Goal: Transaction & Acquisition: Purchase product/service

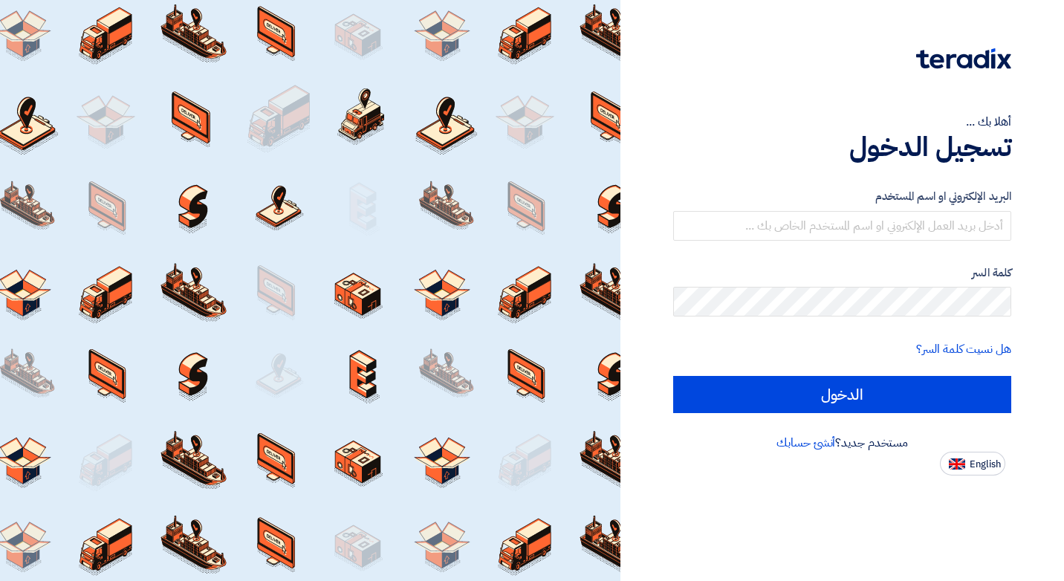
type input "F"
type input "[EMAIL_ADDRESS][DOMAIN_NAME]"
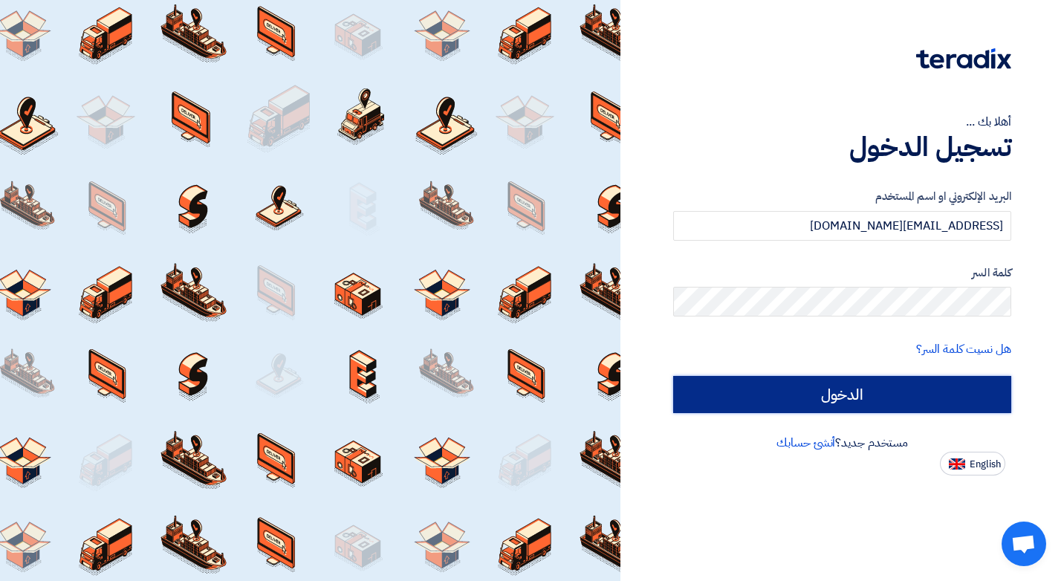
click at [875, 401] on input "الدخول" at bounding box center [842, 394] width 338 height 37
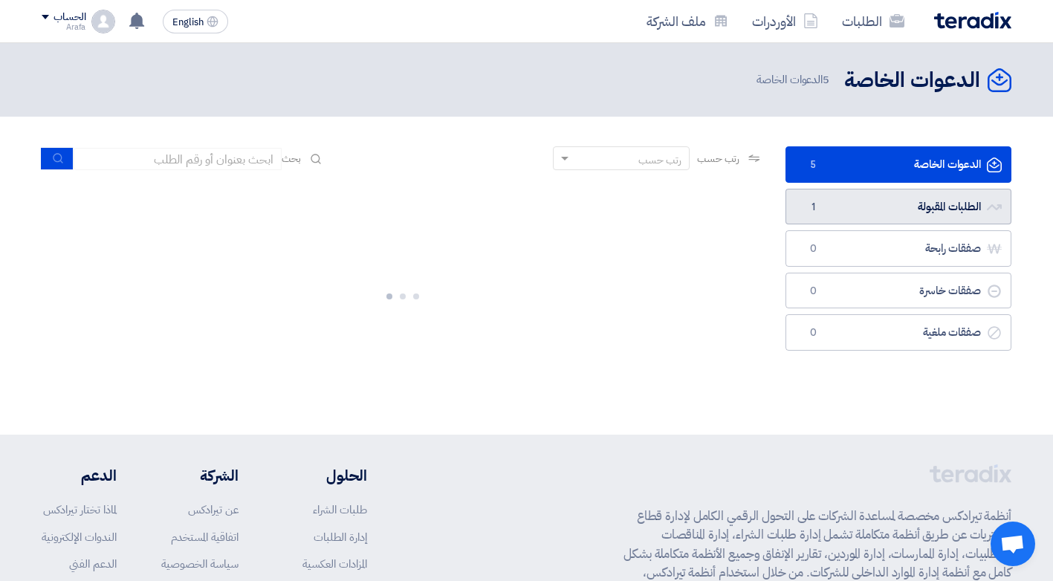
click at [867, 216] on link "الطلبات المقبولة الطلبات المقبولة 1" at bounding box center [898, 207] width 226 height 36
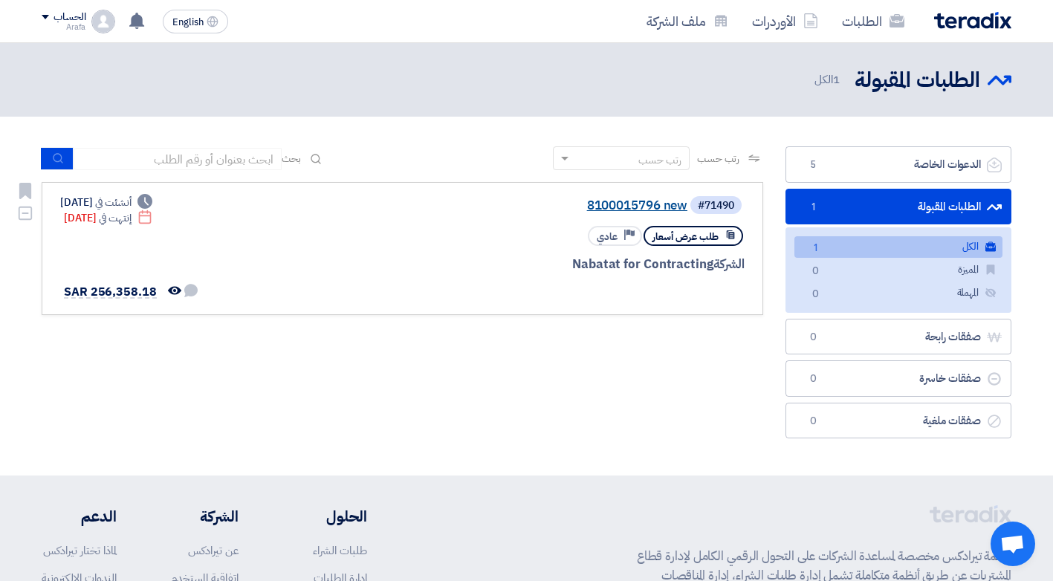
click at [672, 206] on link "8100015796 new" at bounding box center [538, 205] width 297 height 13
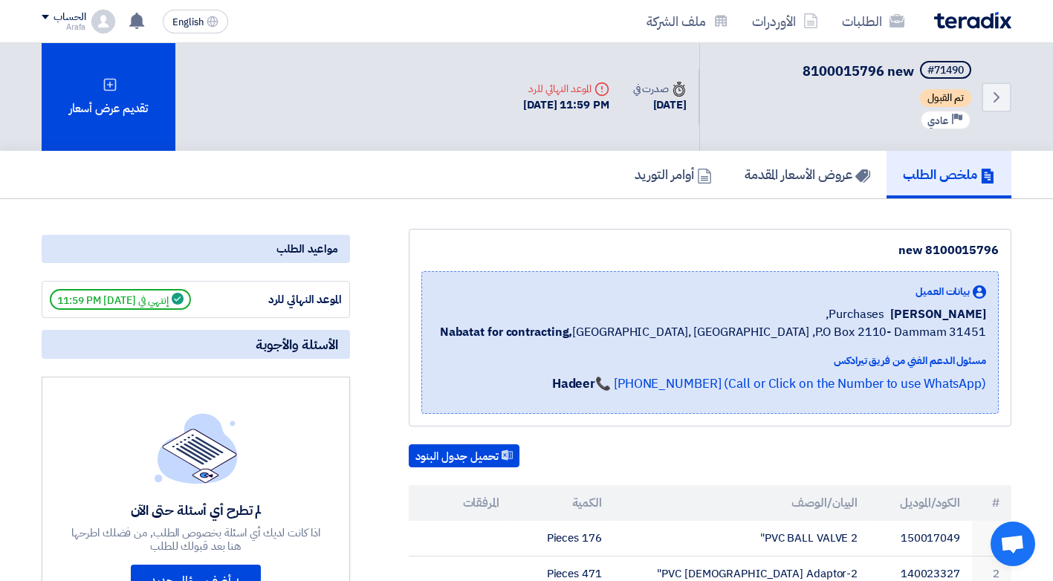
scroll to position [74, 0]
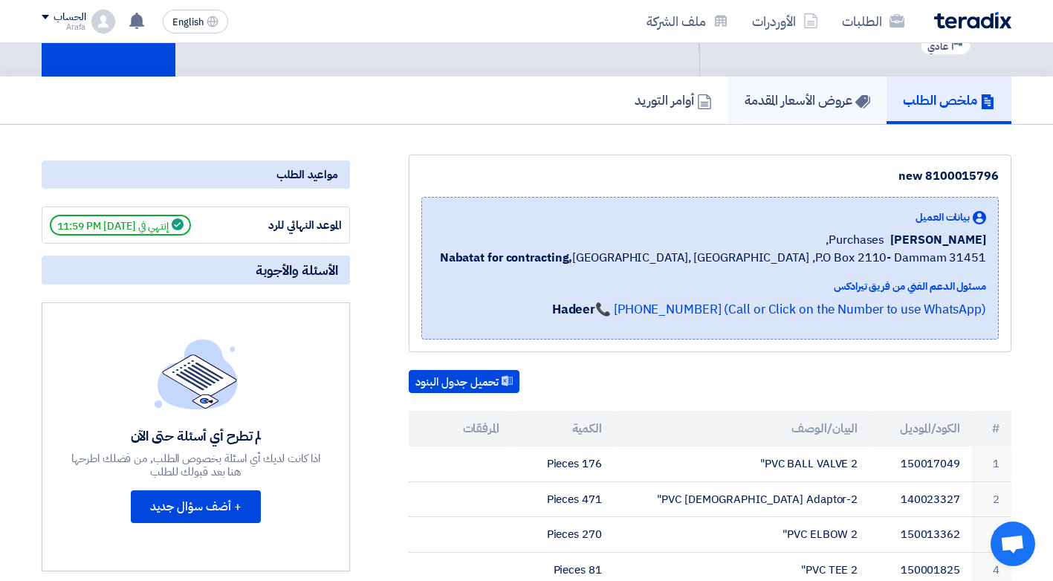
click at [777, 106] on h5 "عروض الأسعار المقدمة" at bounding box center [808, 99] width 126 height 17
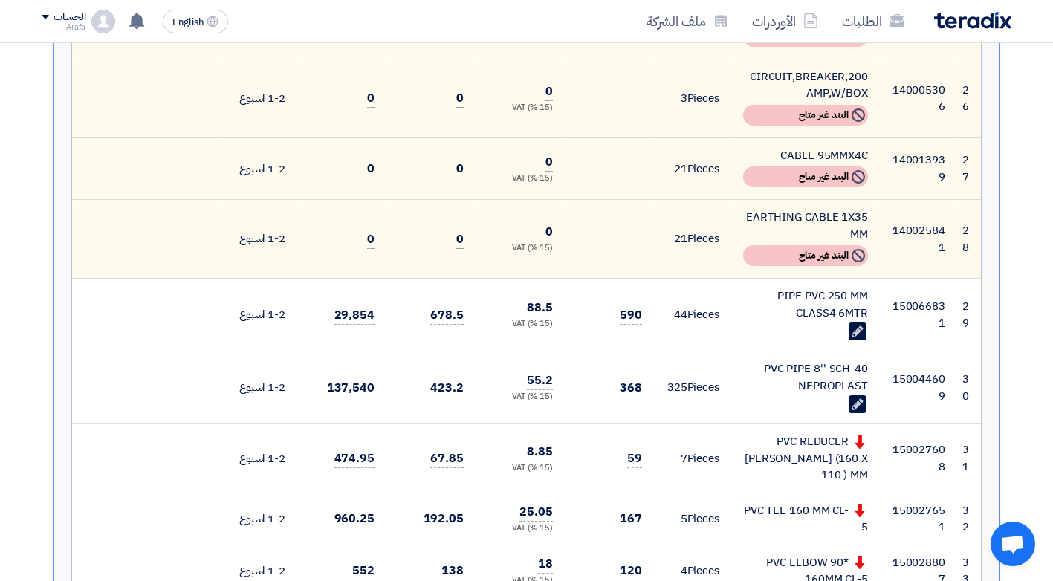
scroll to position [2155, 0]
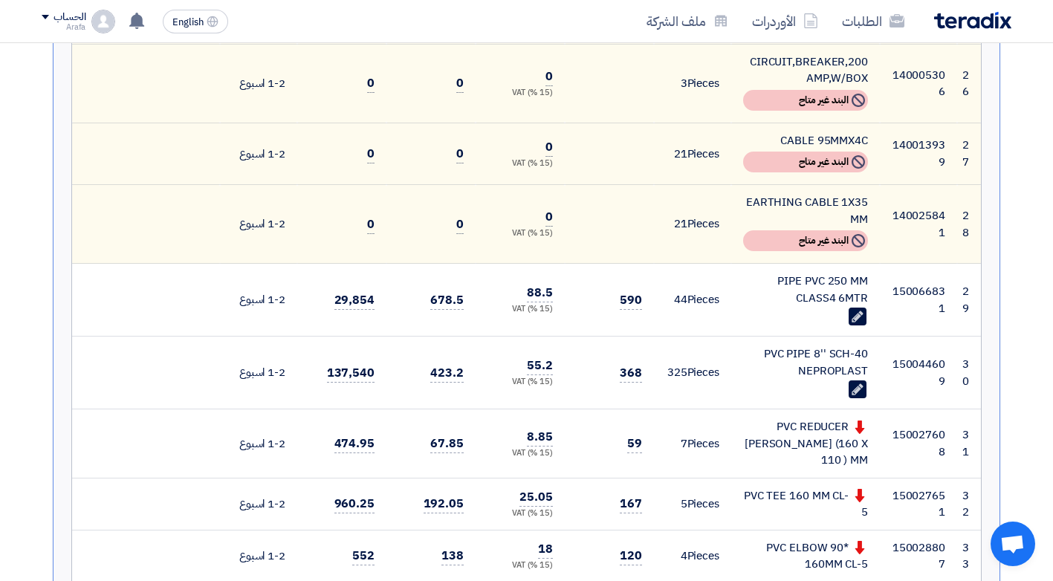
click at [606, 264] on td "590" at bounding box center [609, 300] width 89 height 73
click at [634, 291] on span "590" at bounding box center [631, 300] width 22 height 19
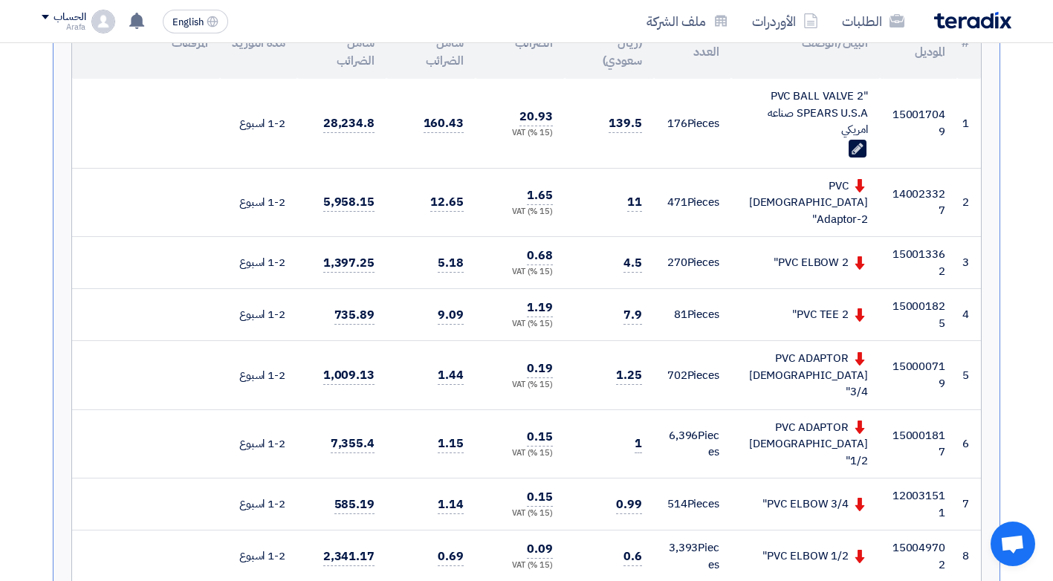
scroll to position [0, 0]
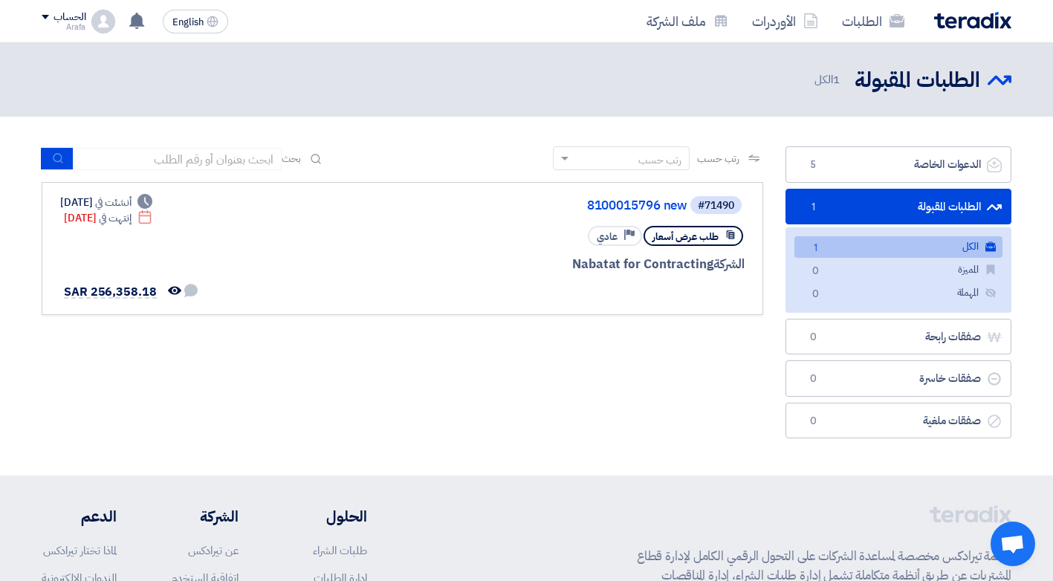
click at [897, 249] on link "الكل الكل 1" at bounding box center [898, 247] width 208 height 22
click at [662, 208] on link "8100015796 new" at bounding box center [538, 205] width 297 height 13
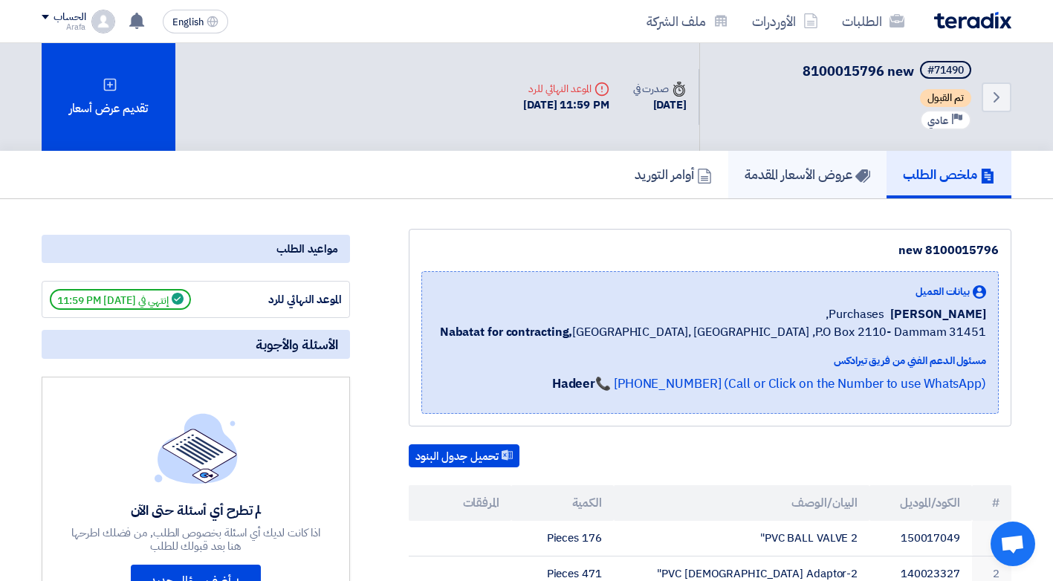
click at [809, 173] on h5 "عروض الأسعار المقدمة" at bounding box center [808, 174] width 126 height 17
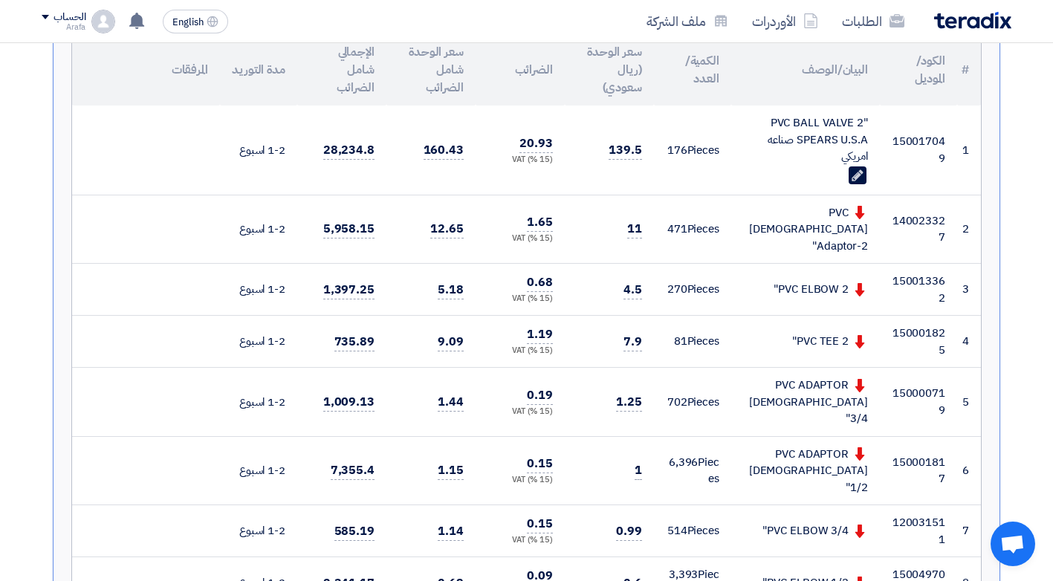
scroll to position [446, 0]
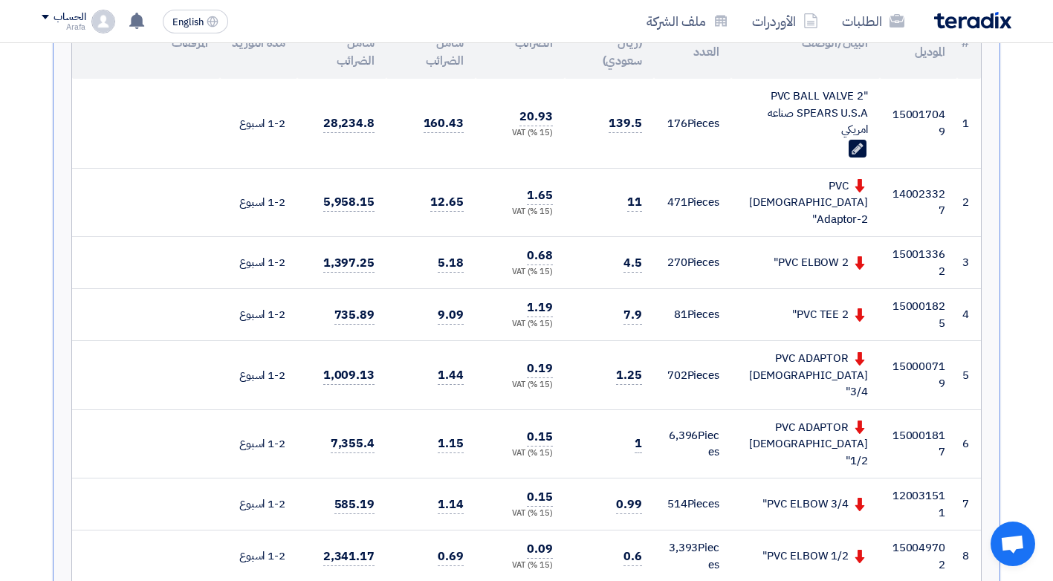
click at [534, 266] on div "(15 %) VAT" at bounding box center [519, 272] width 65 height 13
click at [638, 254] on span "4.5" at bounding box center [632, 263] width 19 height 19
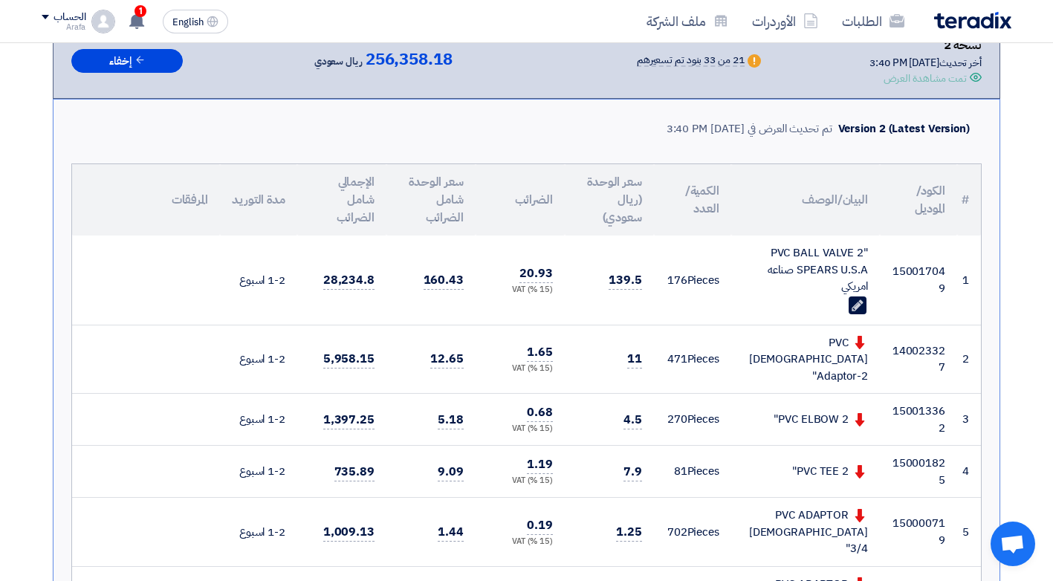
scroll to position [0, 0]
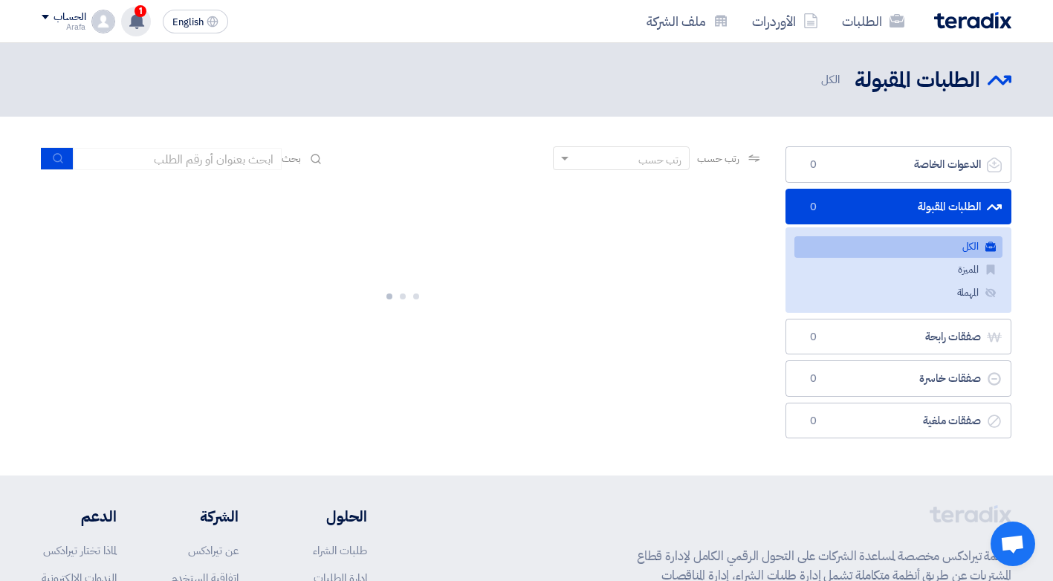
click at [131, 21] on icon at bounding box center [137, 21] width 16 height 16
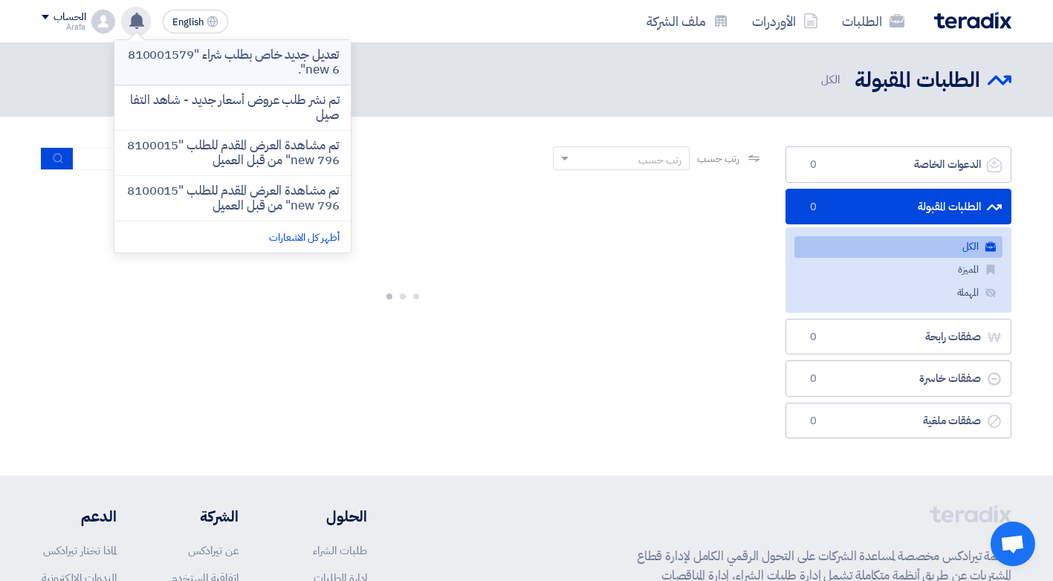
click at [235, 59] on p "تعديل جديد خاص بطلب شراء "8100015796 new"." at bounding box center [232, 63] width 213 height 30
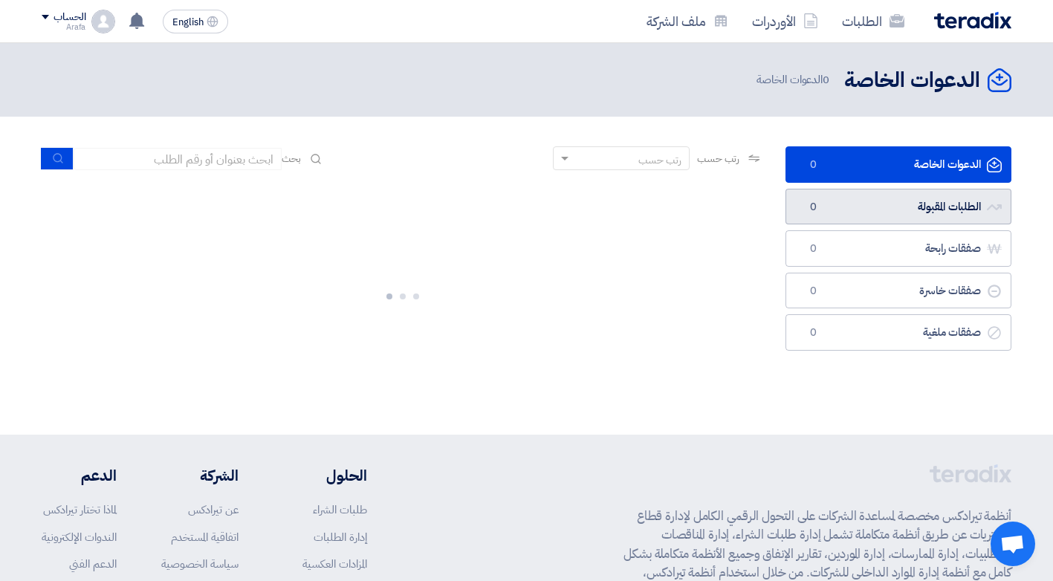
click at [947, 210] on link "الطلبات المقبولة الطلبات المقبولة 0" at bounding box center [898, 207] width 226 height 36
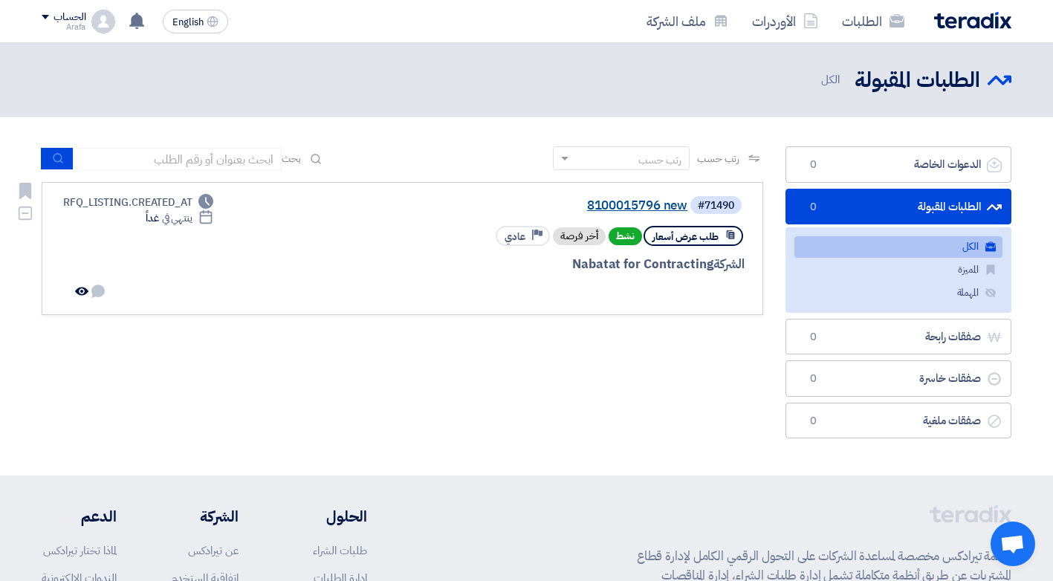
click at [647, 201] on link "8100015796 new" at bounding box center [538, 205] width 297 height 13
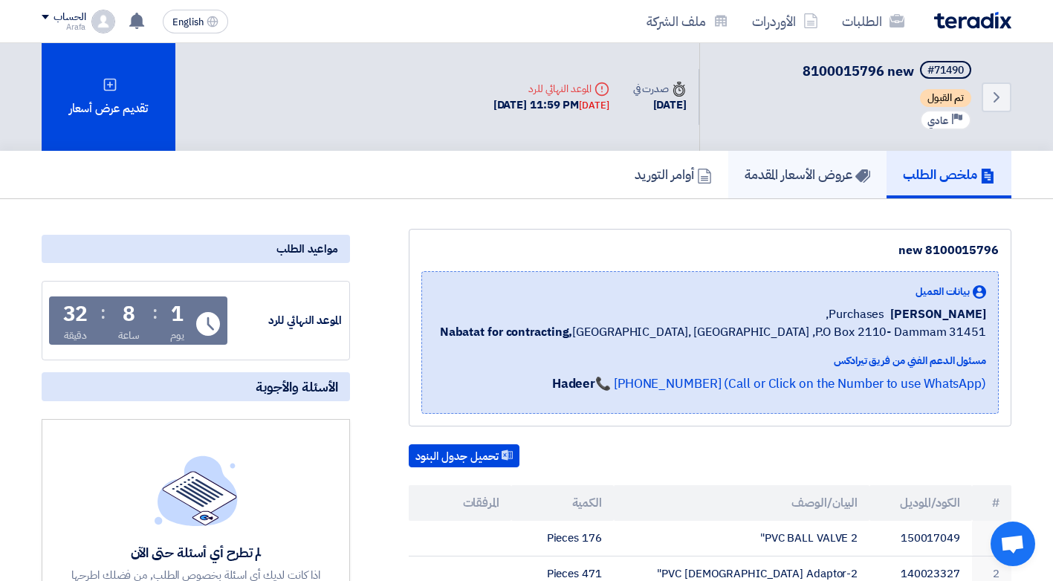
click at [780, 179] on h5 "عروض الأسعار المقدمة" at bounding box center [808, 174] width 126 height 17
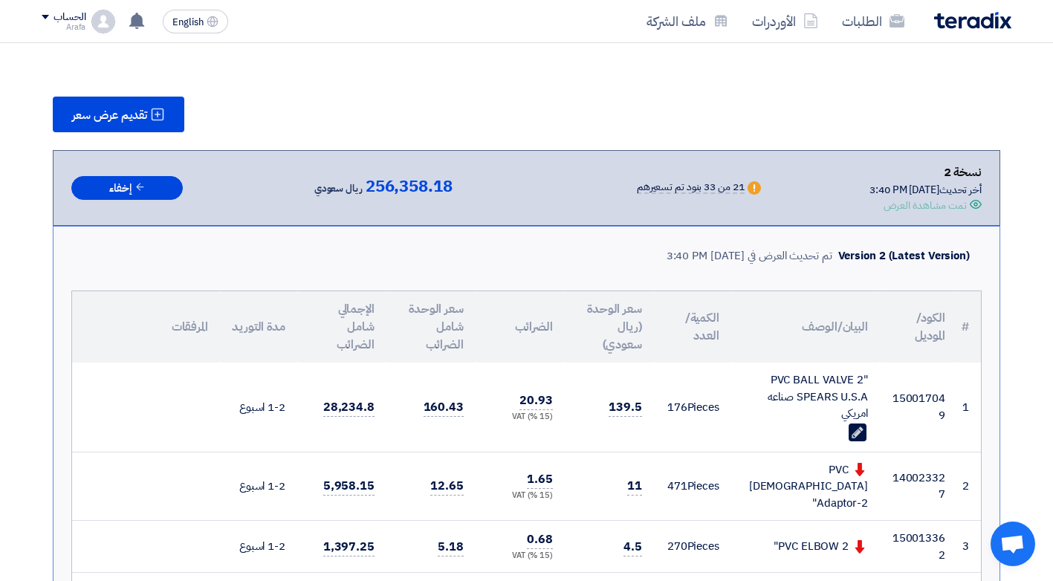
scroll to position [223, 0]
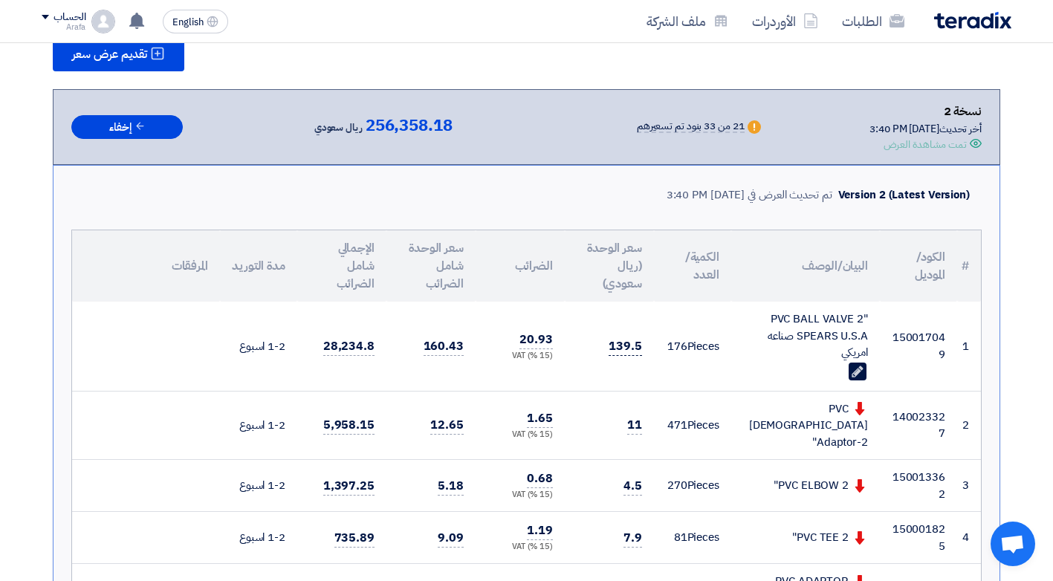
click at [641, 347] on span "139.5" at bounding box center [625, 346] width 33 height 19
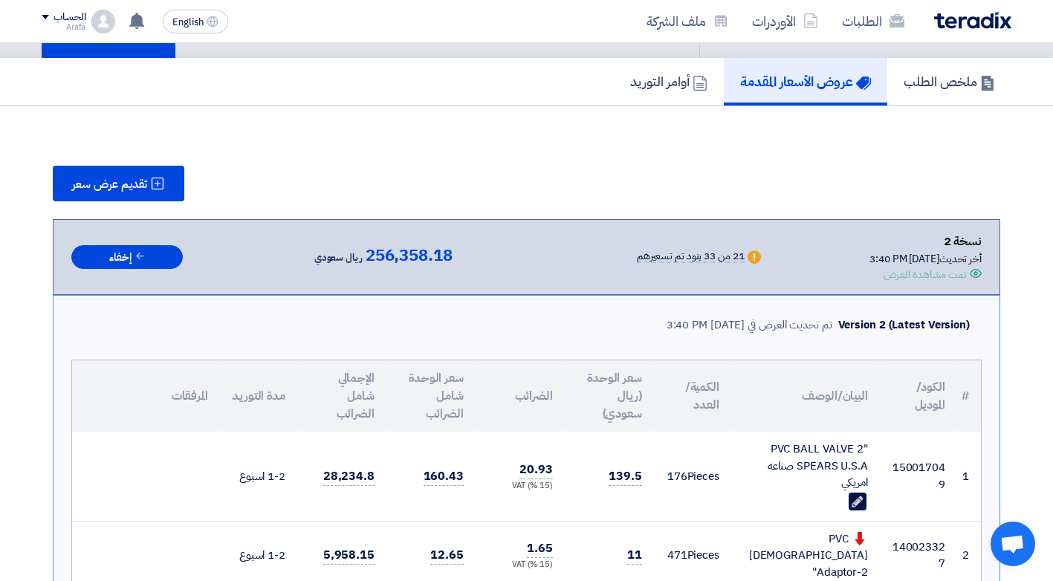
scroll to position [0, 0]
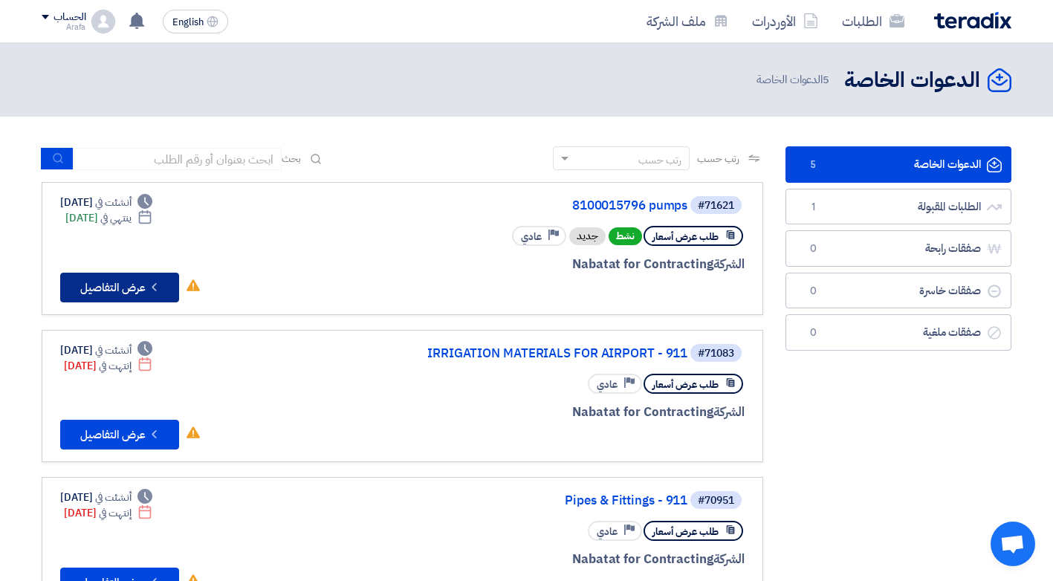
click at [120, 289] on button "Check details عرض التفاصيل" at bounding box center [119, 288] width 119 height 30
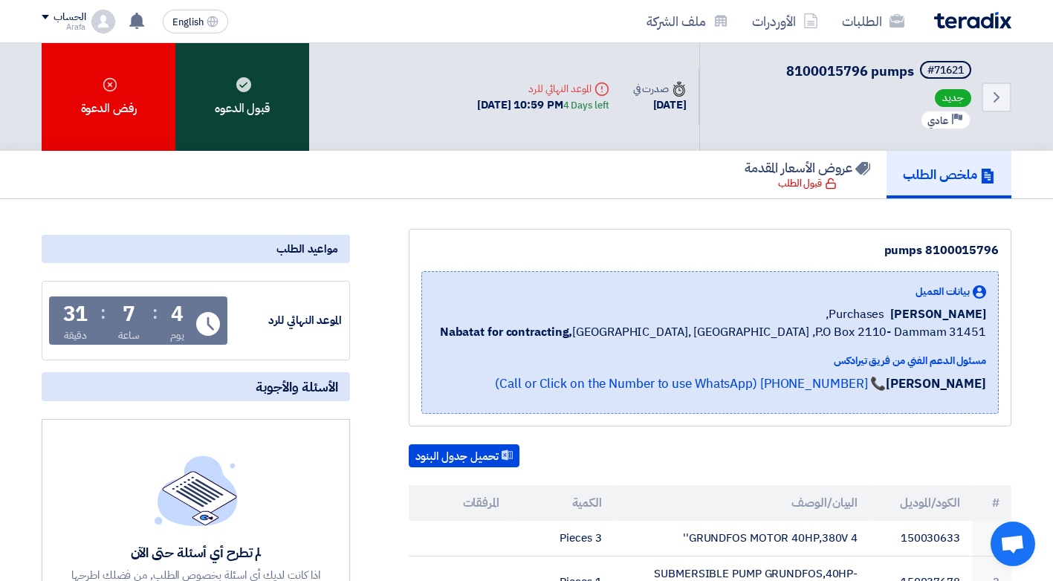
click at [258, 109] on div "قبول الدعوه" at bounding box center [242, 97] width 134 height 108
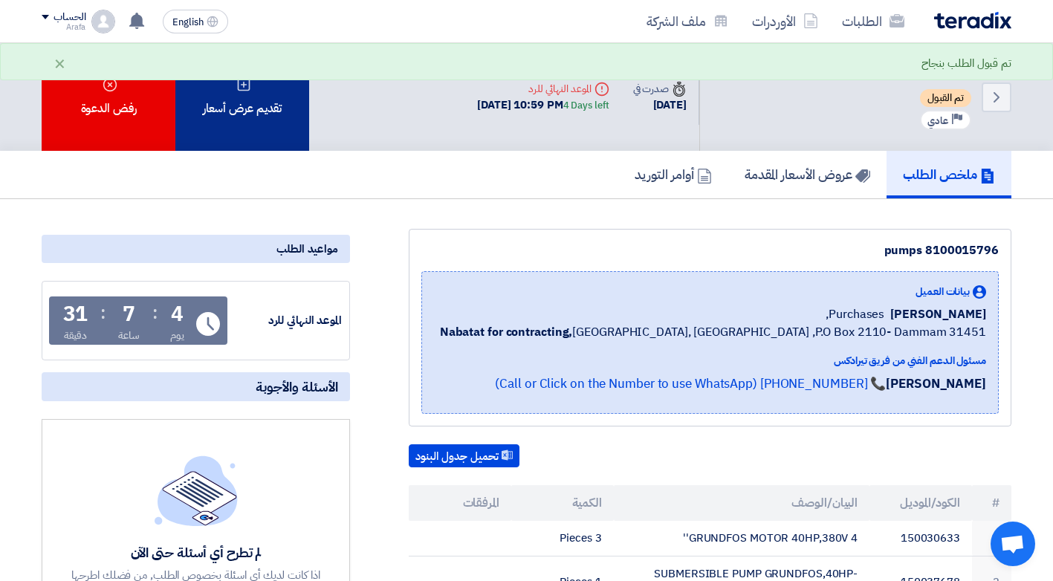
click at [258, 99] on div "تقديم عرض أسعار" at bounding box center [242, 97] width 134 height 108
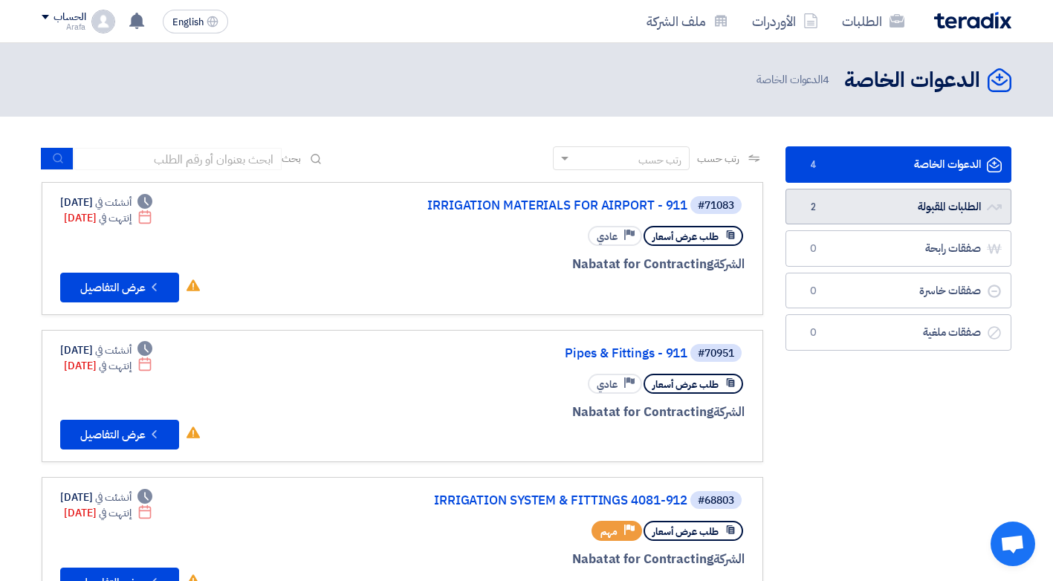
click at [930, 207] on link "الطلبات المقبولة الطلبات المقبولة 2" at bounding box center [898, 207] width 226 height 36
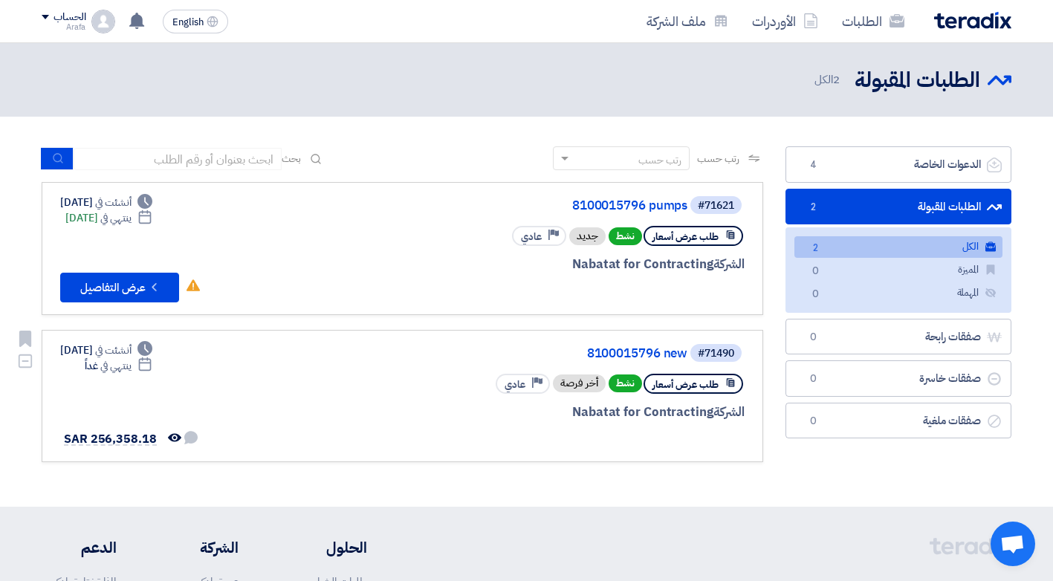
click at [629, 382] on span "نشط" at bounding box center [625, 384] width 33 height 18
click at [655, 356] on link "8100015796 new" at bounding box center [538, 353] width 297 height 13
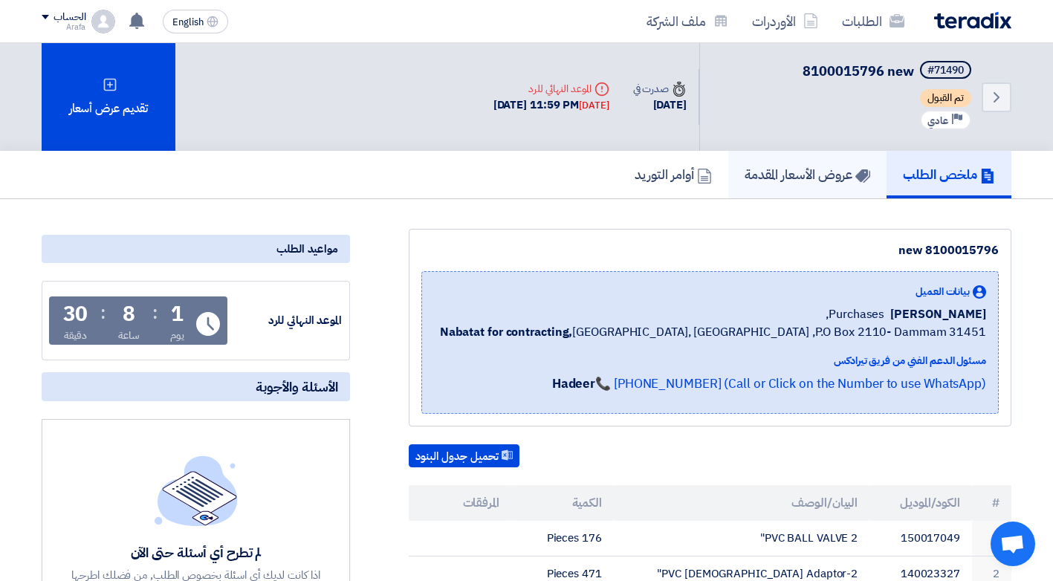
click at [781, 173] on h5 "عروض الأسعار المقدمة" at bounding box center [808, 174] width 126 height 17
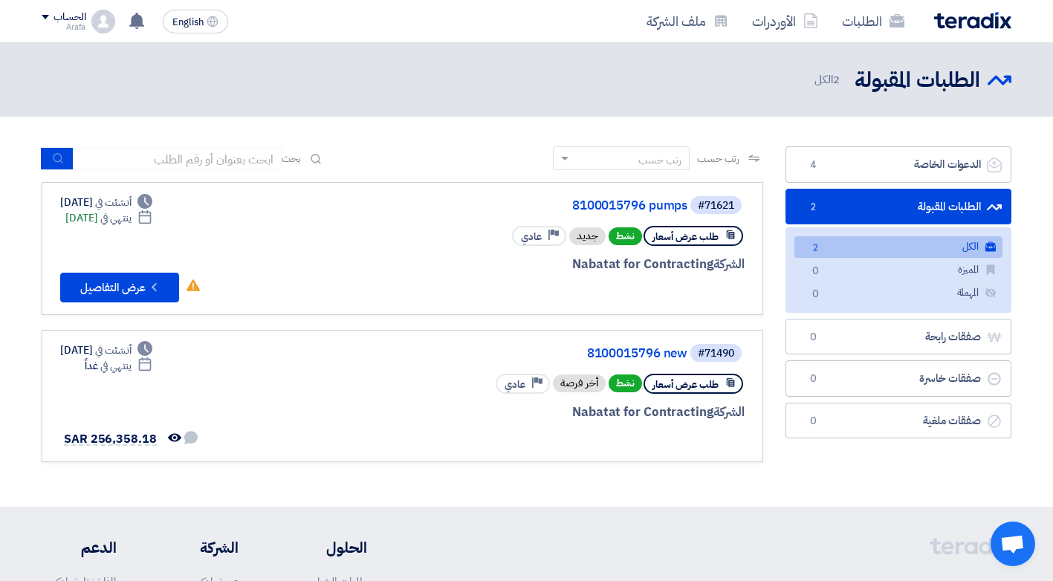
click at [833, 79] on span "2 الكل" at bounding box center [828, 79] width 28 height 17
click at [583, 386] on div "أخر فرصة" at bounding box center [579, 384] width 53 height 18
click at [580, 383] on div "أخر فرصة" at bounding box center [579, 384] width 53 height 18
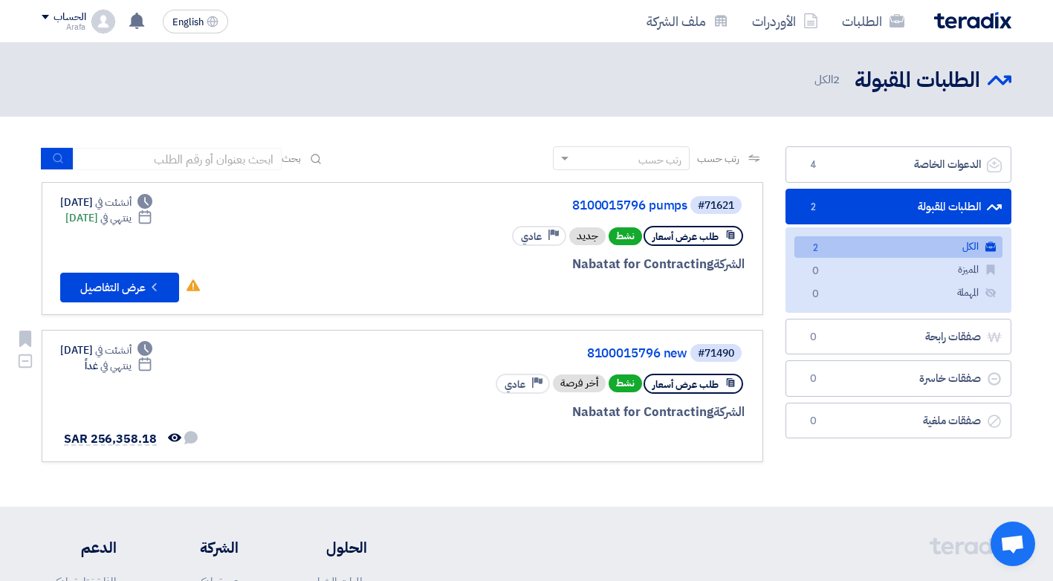
click at [580, 383] on div "أخر فرصة" at bounding box center [579, 384] width 53 height 18
click at [618, 382] on span "نشط" at bounding box center [625, 384] width 33 height 18
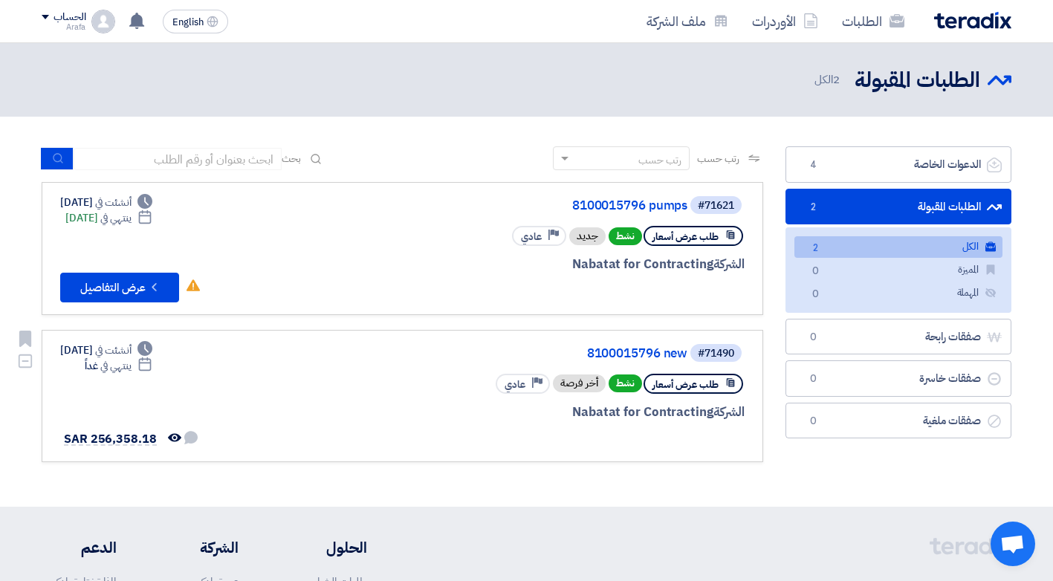
click at [704, 380] on span "طلب عرض أسعار" at bounding box center [685, 385] width 66 height 14
click at [438, 363] on div "#71490 8100015796 new طلب عرض أسعار نشط أخر فرصة Priority عادي الشركة Nabatat f…" at bounding box center [565, 397] width 357 height 108
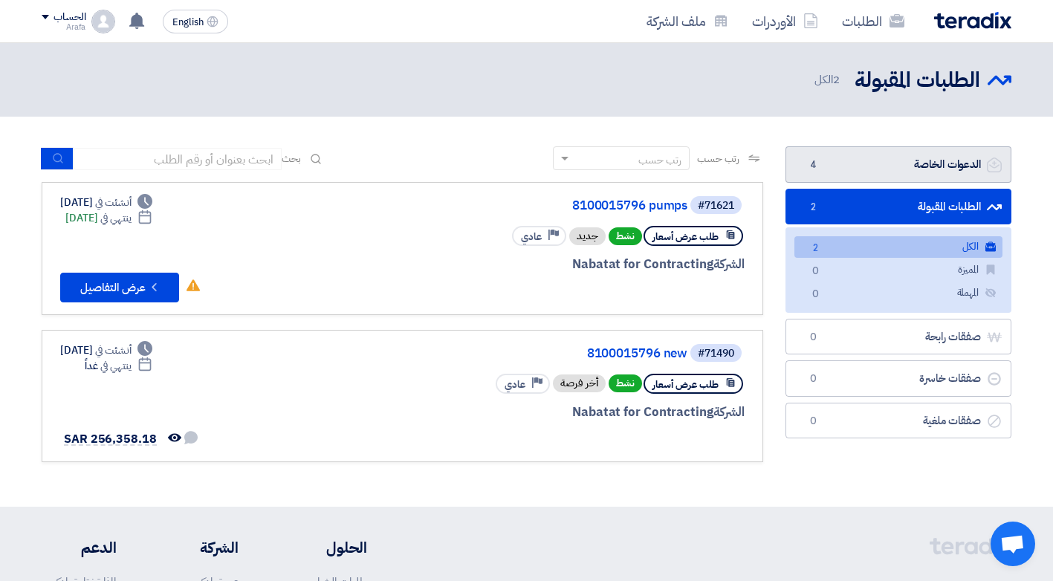
click at [910, 172] on link "الدعوات الخاصة الدعوات الخاصة 4" at bounding box center [898, 164] width 226 height 36
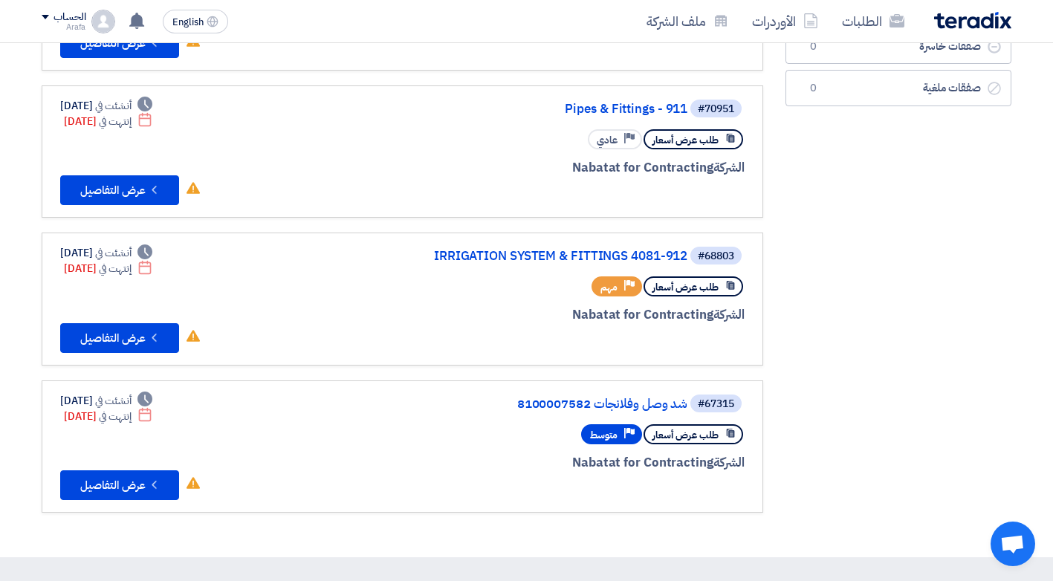
scroll to position [74, 0]
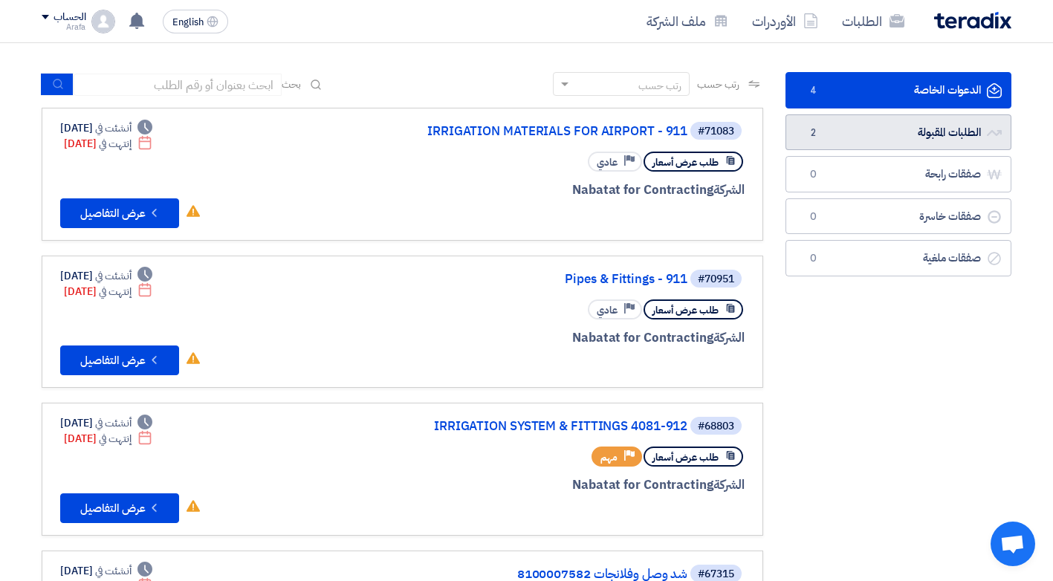
click at [910, 135] on link "الطلبات المقبولة الطلبات المقبولة 2" at bounding box center [898, 132] width 226 height 36
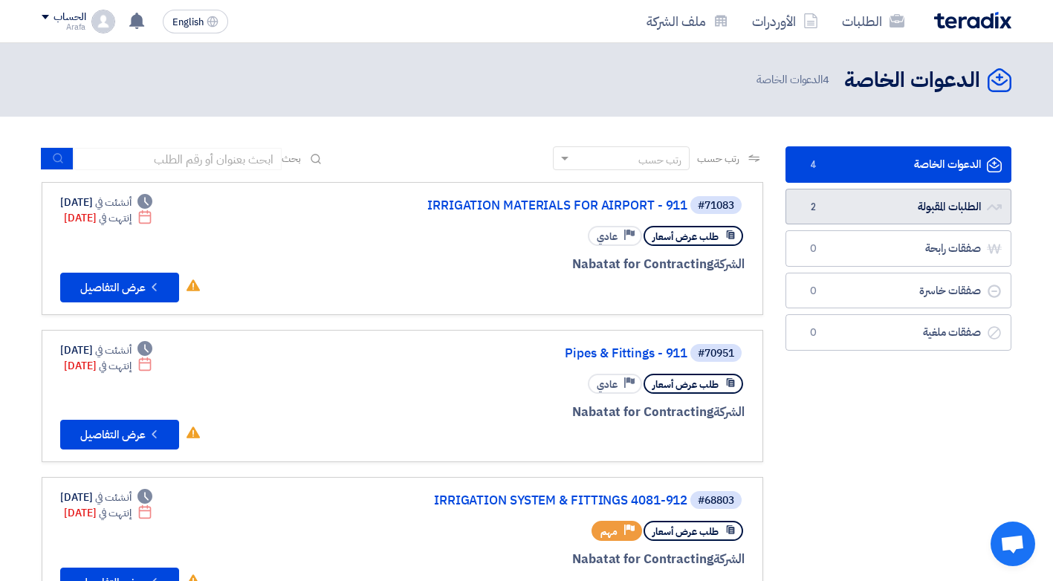
click at [856, 213] on link "الطلبات المقبولة الطلبات المقبولة 2" at bounding box center [898, 207] width 226 height 36
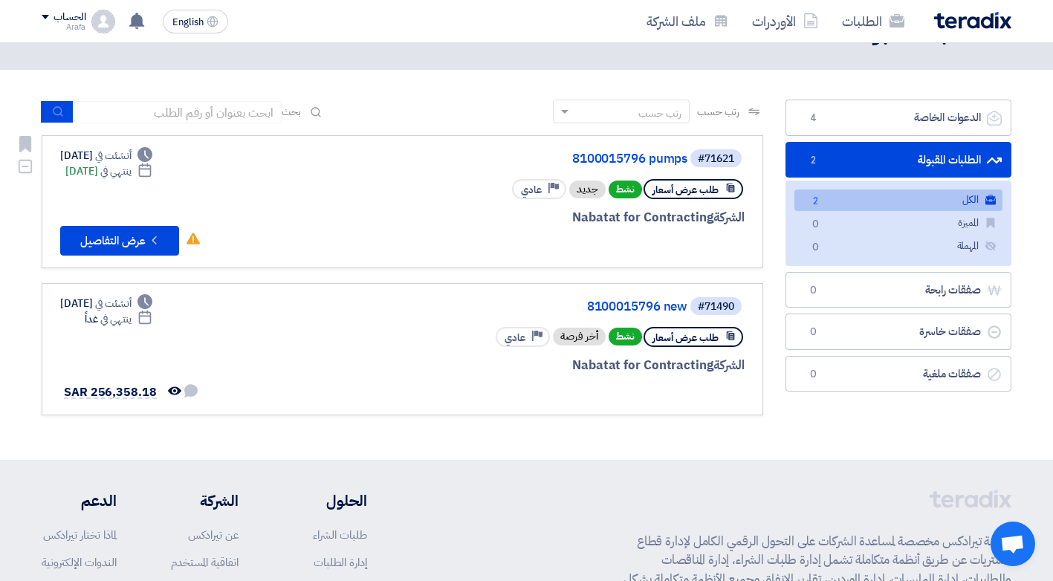
scroll to position [44, 0]
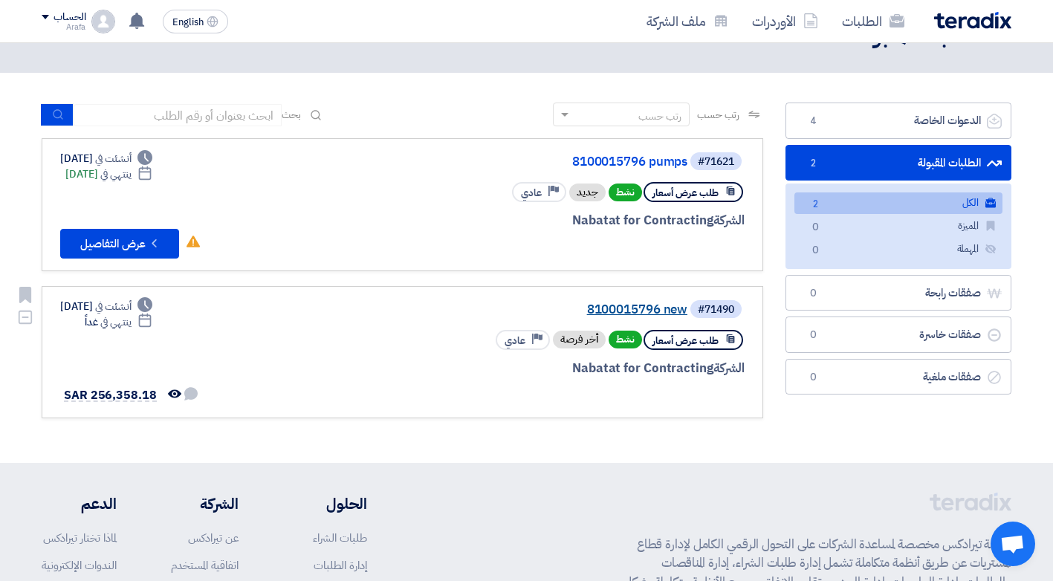
click at [652, 310] on link "8100015796 new" at bounding box center [538, 309] width 297 height 13
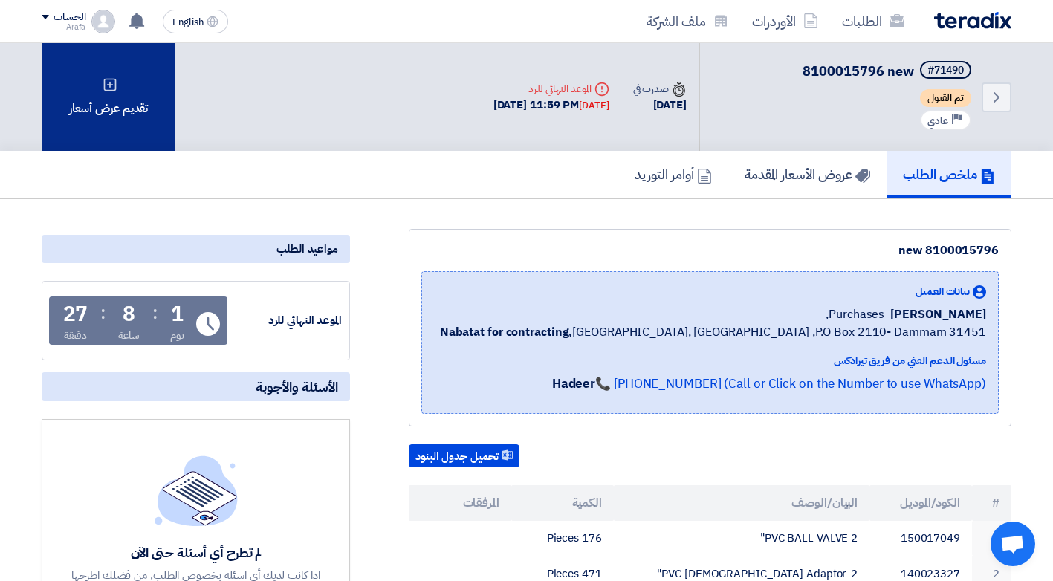
click at [113, 91] on icon at bounding box center [110, 84] width 15 height 15
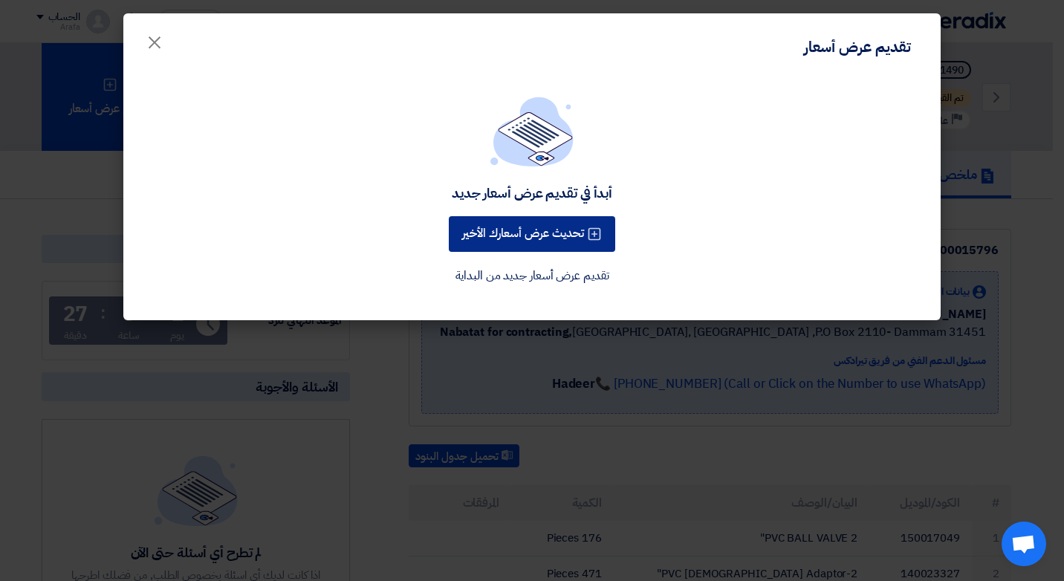
click at [507, 235] on button "تحديث عرض أسعارك الأخير" at bounding box center [532, 234] width 166 height 36
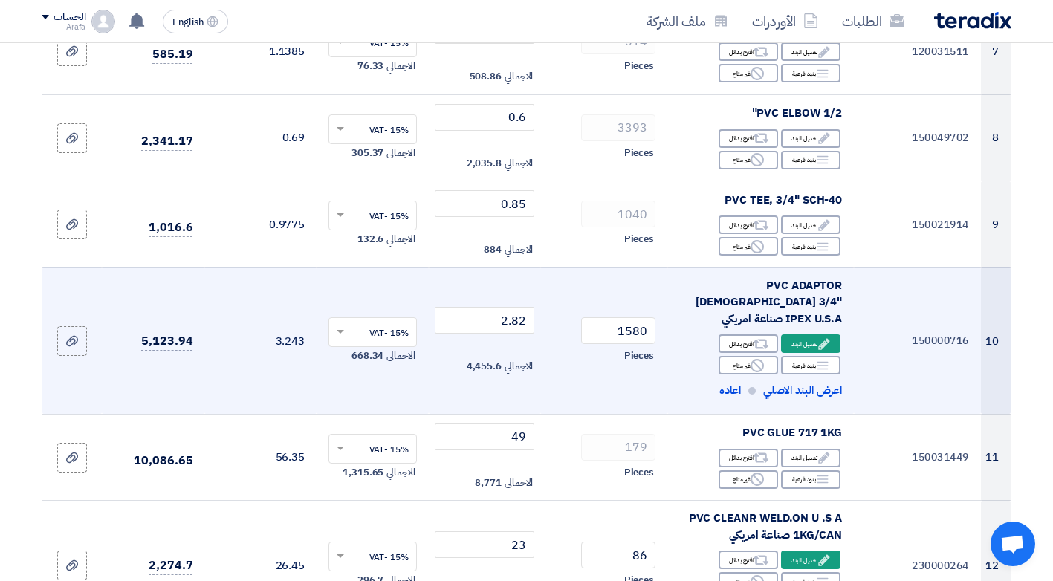
scroll to position [892, 0]
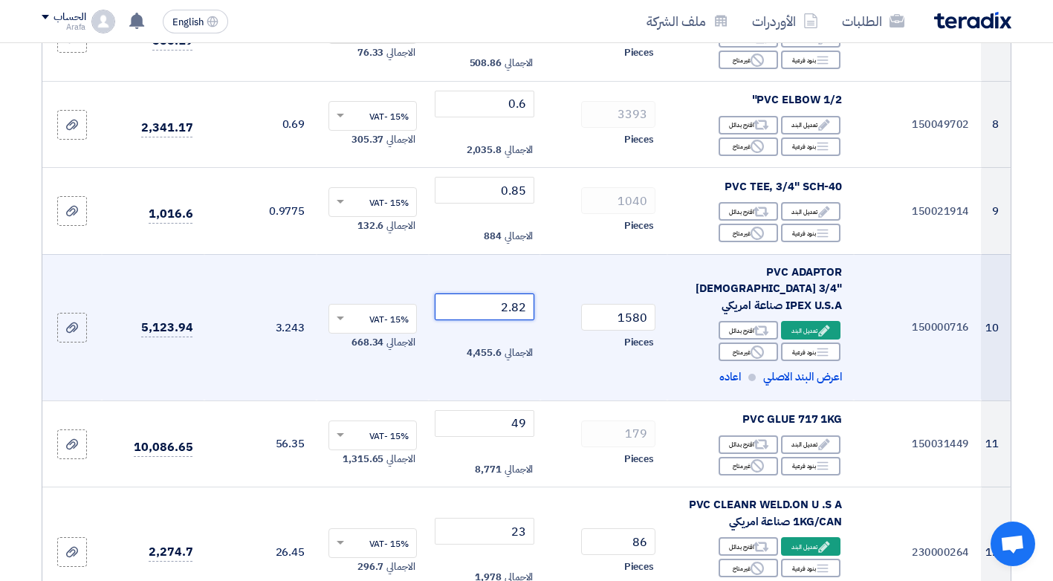
click at [491, 294] on input "2.82" at bounding box center [485, 307] width 100 height 27
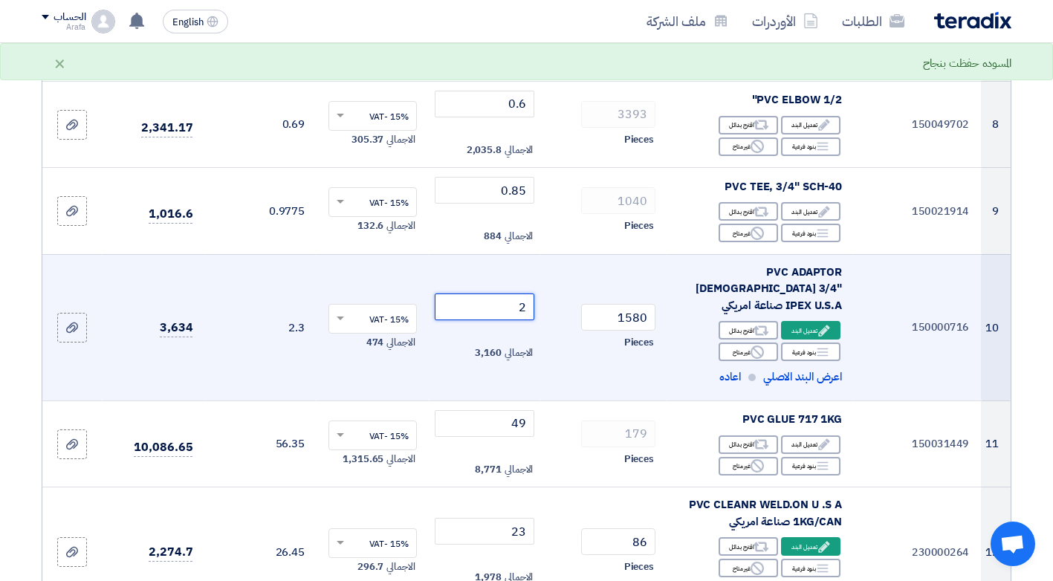
type input "2"
click at [548, 289] on td "1580 Pieces" at bounding box center [603, 327] width 127 height 146
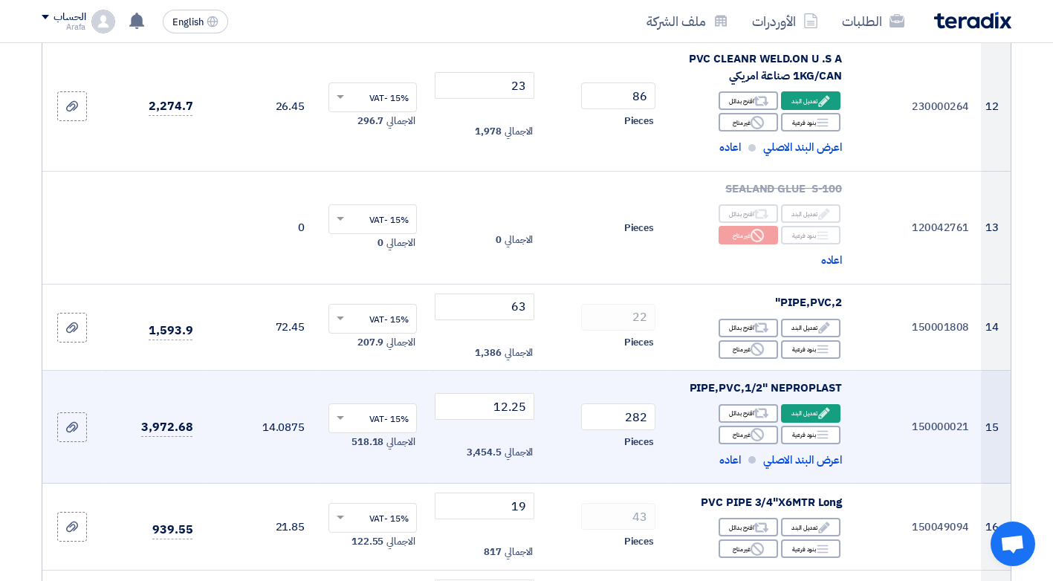
scroll to position [1412, 0]
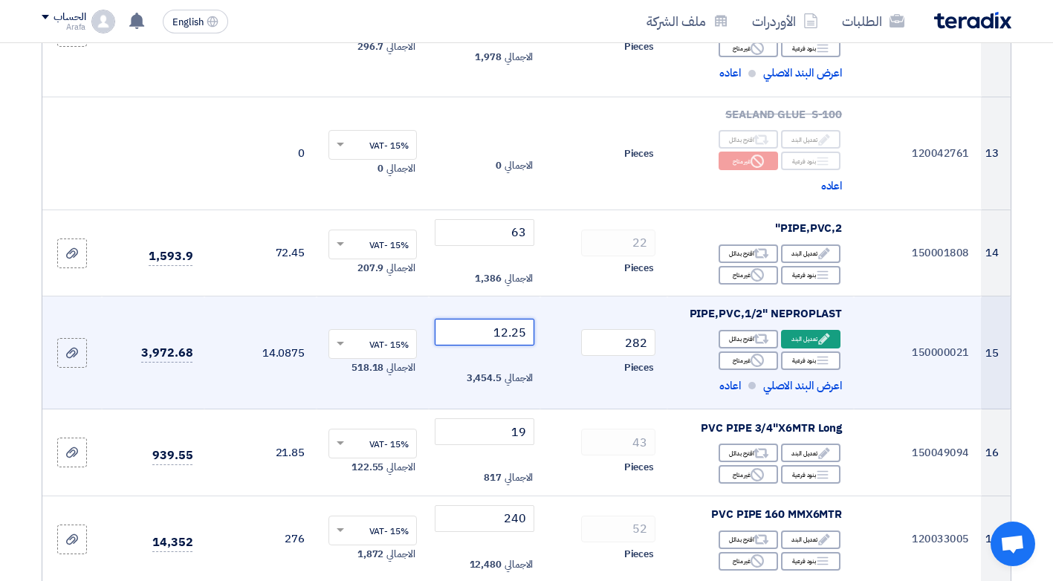
click at [482, 319] on input "12.25" at bounding box center [485, 332] width 100 height 27
type input "11.5"
click at [569, 359] on div "Pieces" at bounding box center [603, 368] width 103 height 18
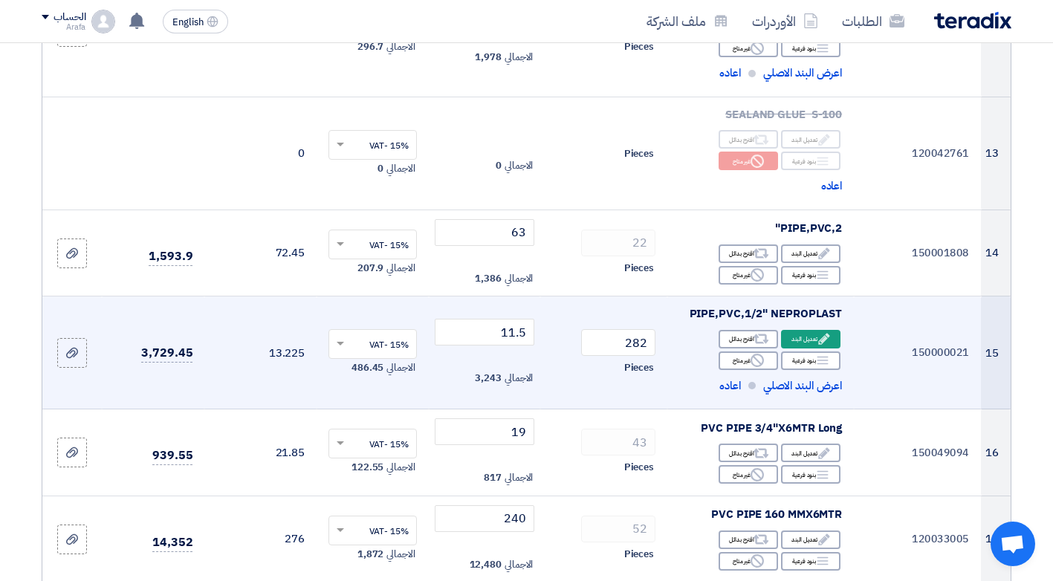
click at [569, 359] on div "Pieces" at bounding box center [603, 368] width 103 height 18
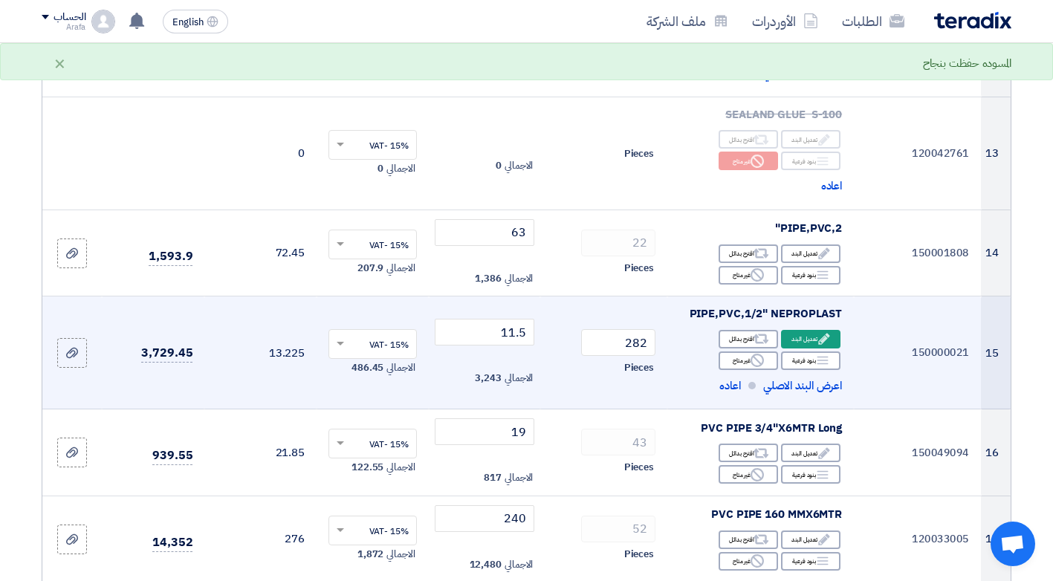
scroll to position [1486, 0]
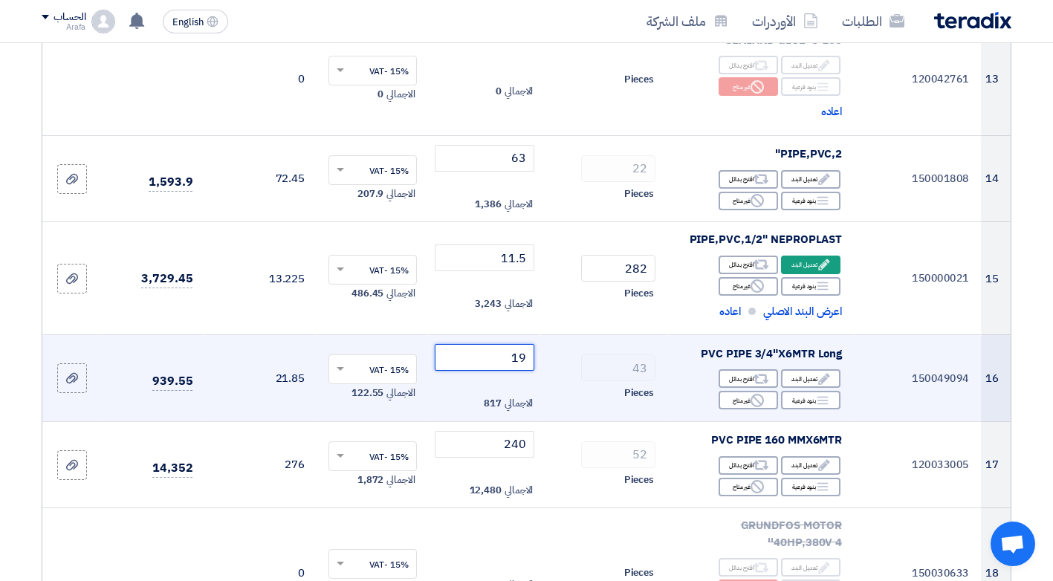
click at [502, 344] on input "19" at bounding box center [485, 357] width 100 height 27
type input "15"
click at [567, 354] on div "43" at bounding box center [603, 367] width 103 height 27
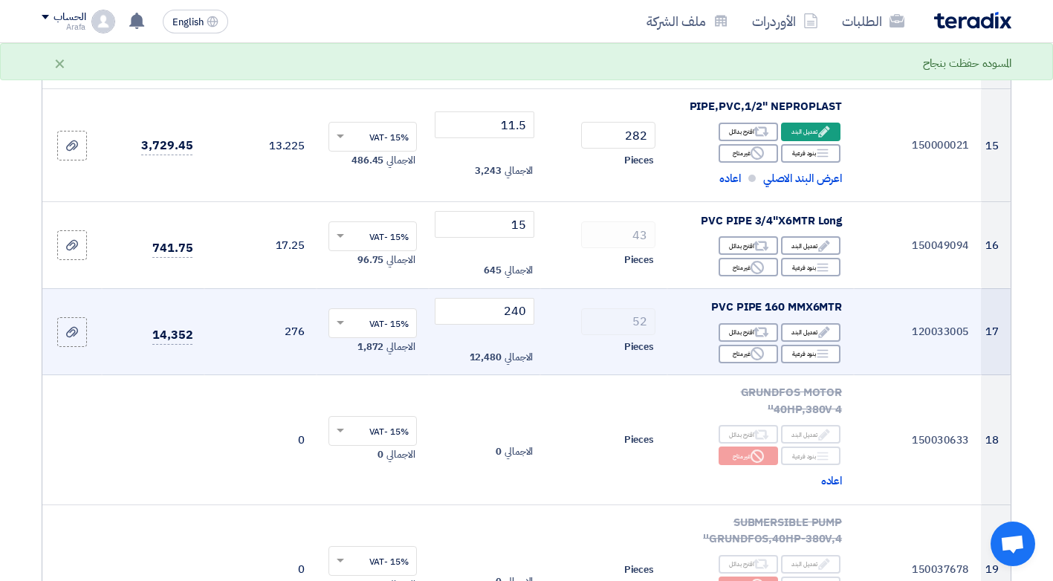
scroll to position [1635, 0]
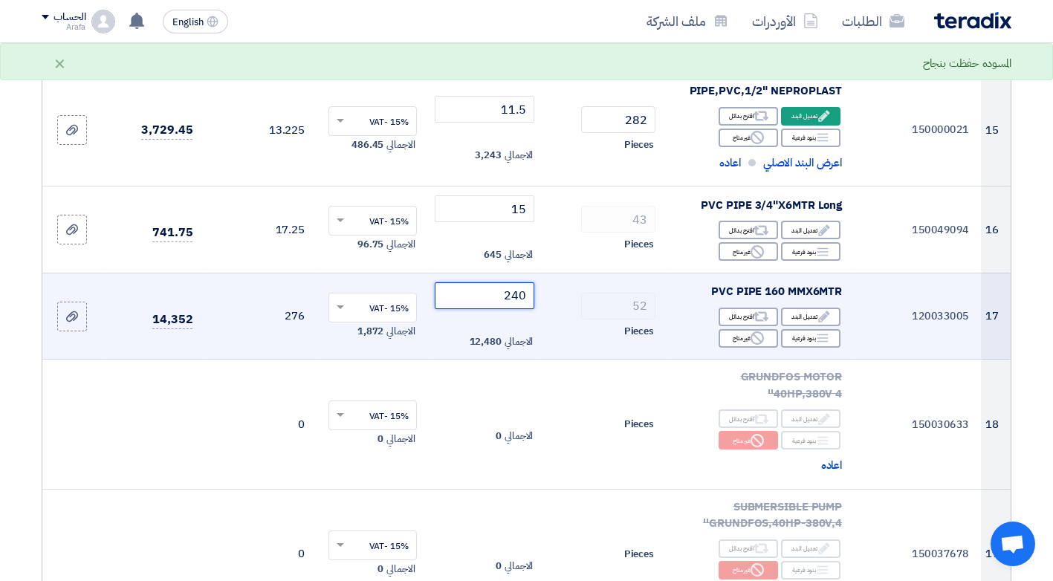
click at [490, 282] on input "240" at bounding box center [485, 295] width 100 height 27
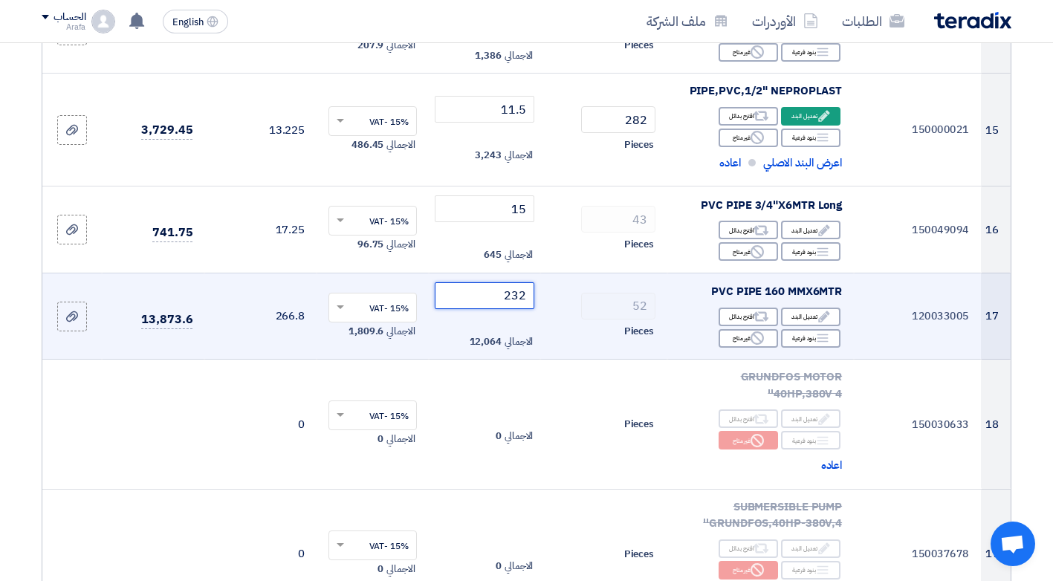
type input "232"
click at [562, 273] on td "52 Pieces" at bounding box center [603, 316] width 127 height 87
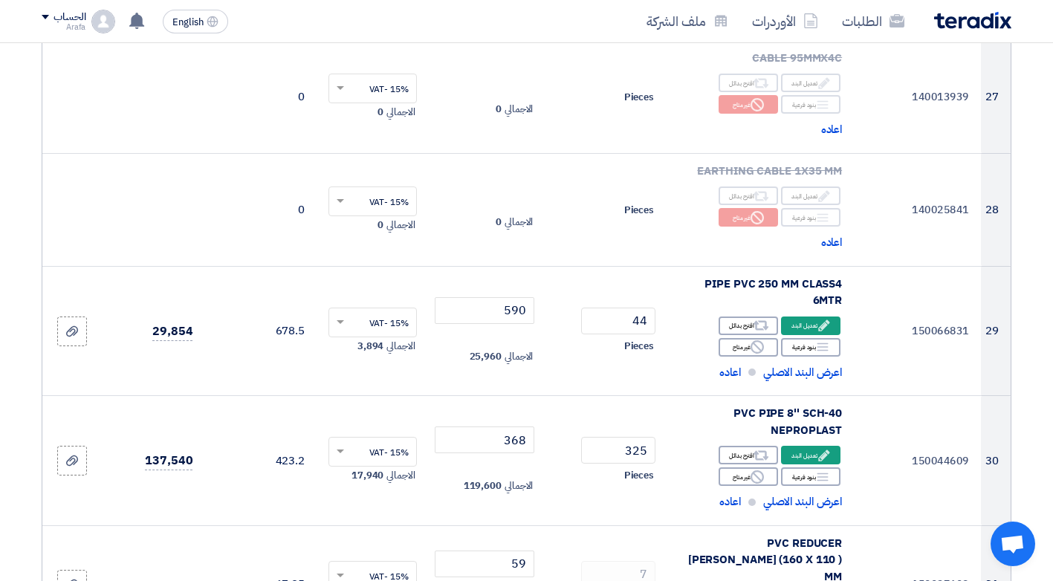
scroll to position [3047, 0]
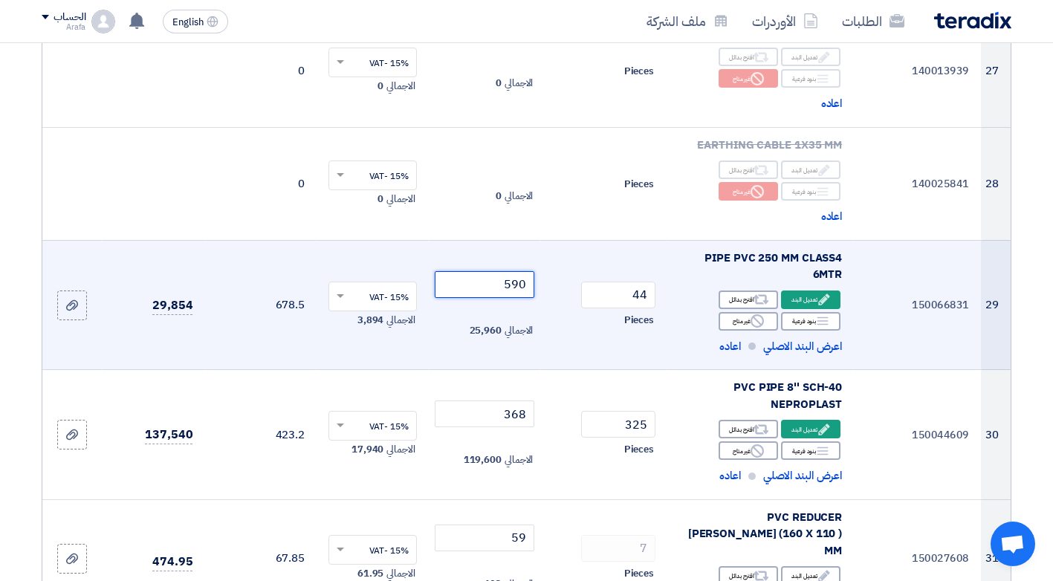
click at [489, 271] on input "590" at bounding box center [485, 284] width 100 height 27
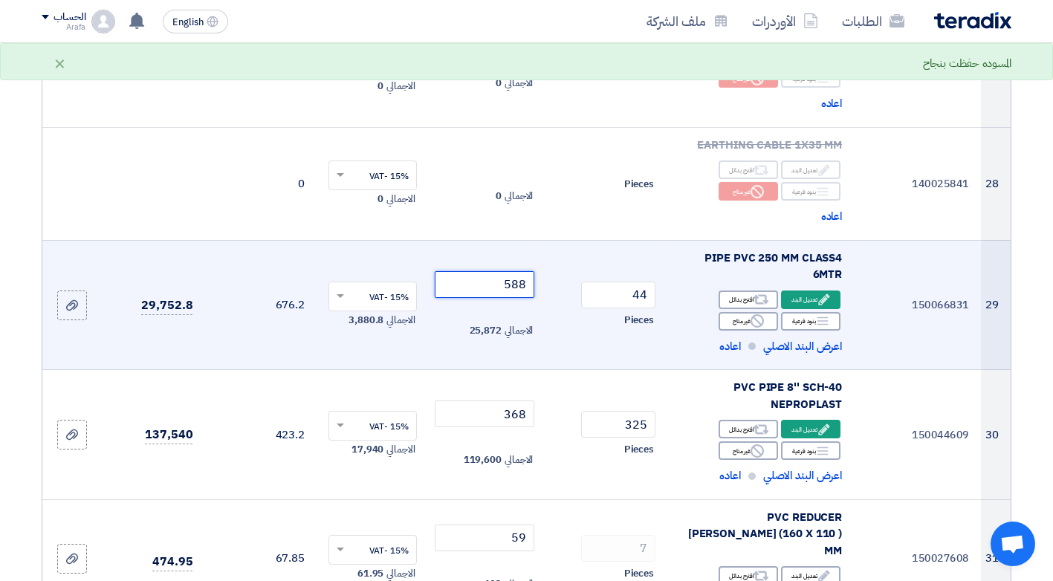
type input "588"
click at [576, 277] on td "44 Pieces" at bounding box center [603, 305] width 127 height 130
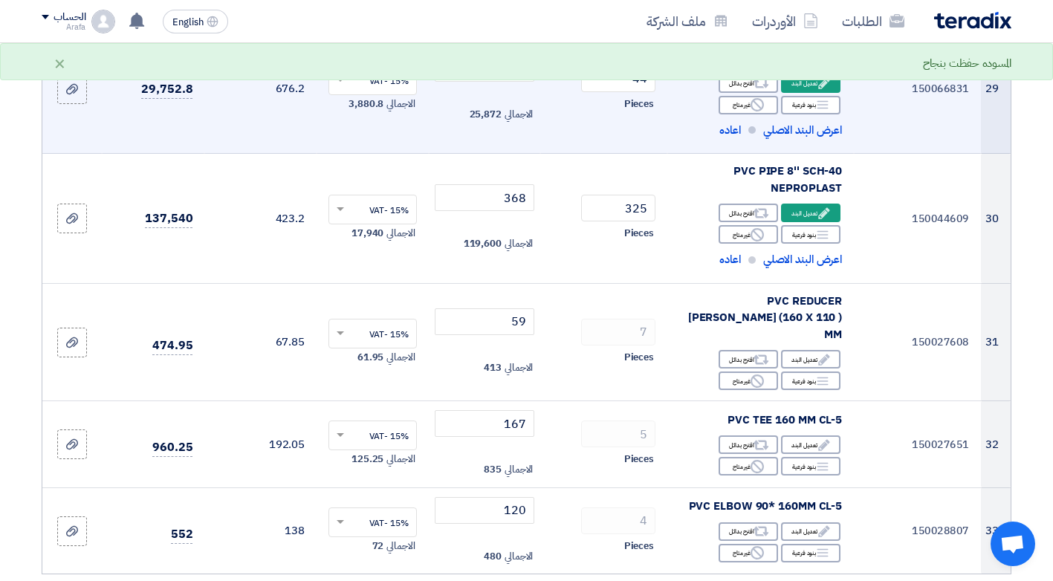
scroll to position [3270, 0]
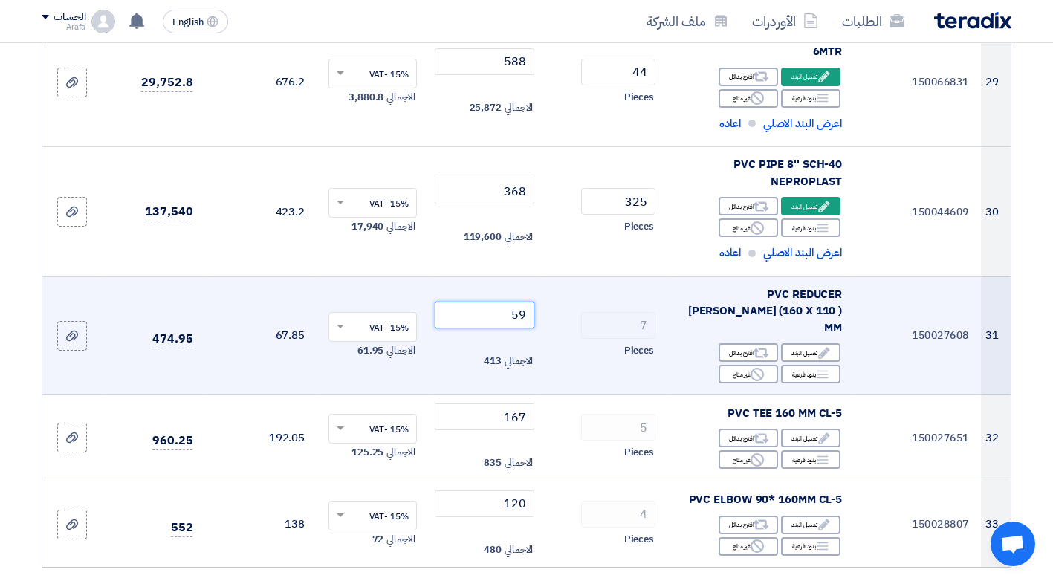
click at [496, 302] on input "59" at bounding box center [485, 315] width 100 height 27
type input "30"
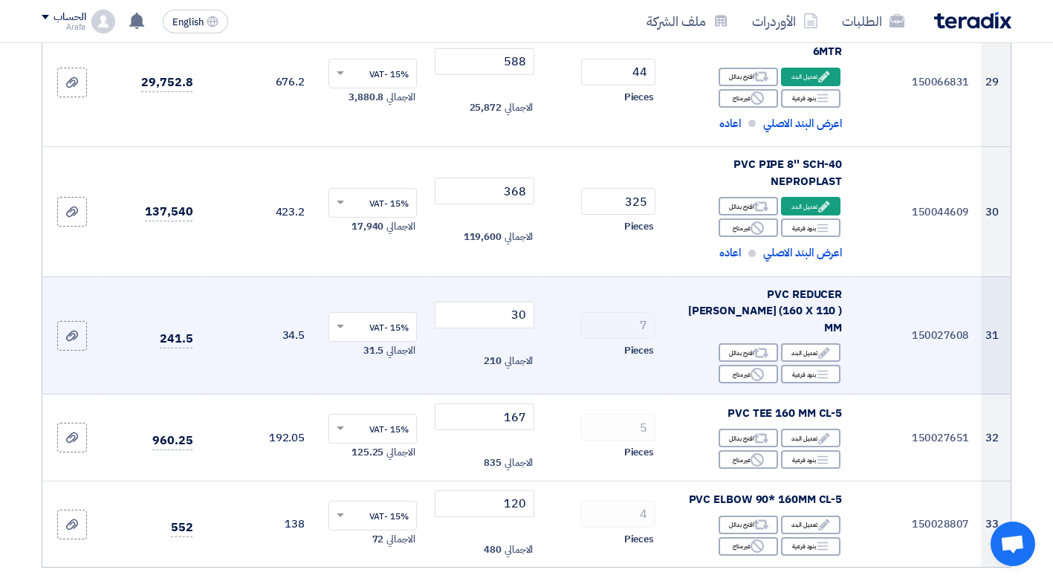
click at [574, 312] on div "7" at bounding box center [603, 325] width 103 height 27
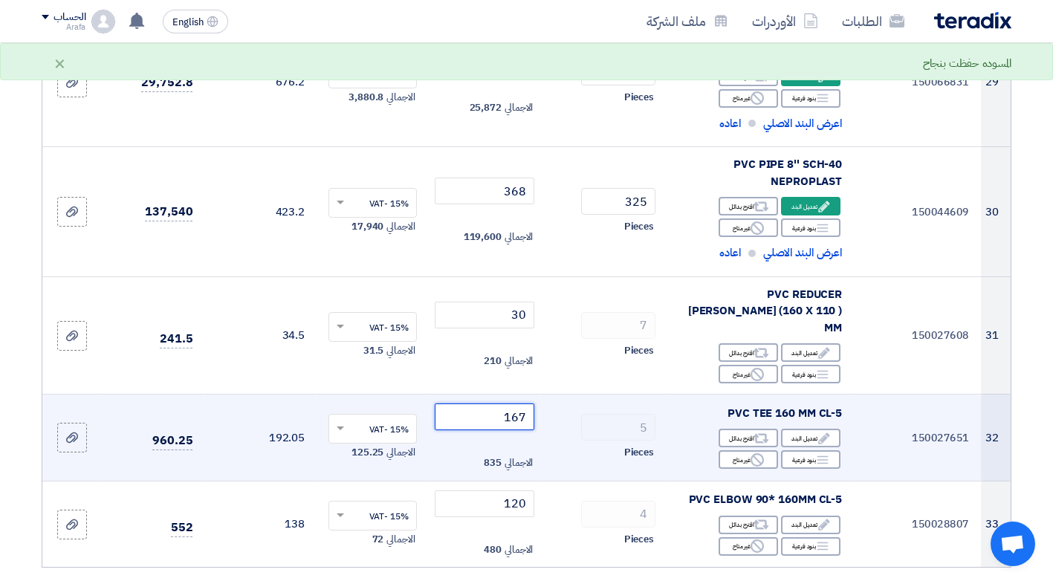
click at [493, 404] on input "167" at bounding box center [485, 417] width 100 height 27
type input "120"
click at [572, 414] on div "5" at bounding box center [603, 427] width 103 height 27
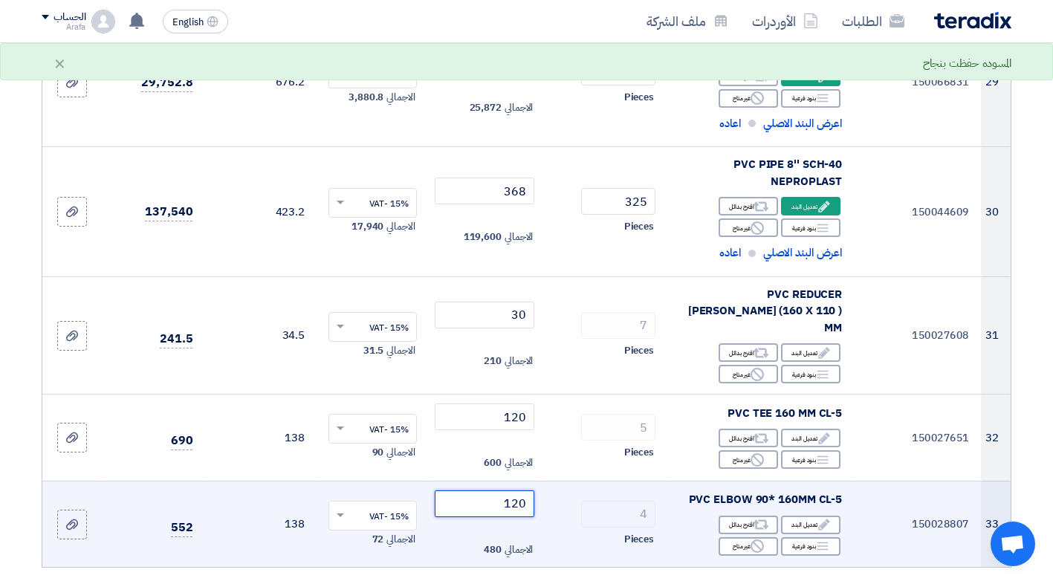
click at [482, 490] on input "120" at bounding box center [485, 503] width 100 height 27
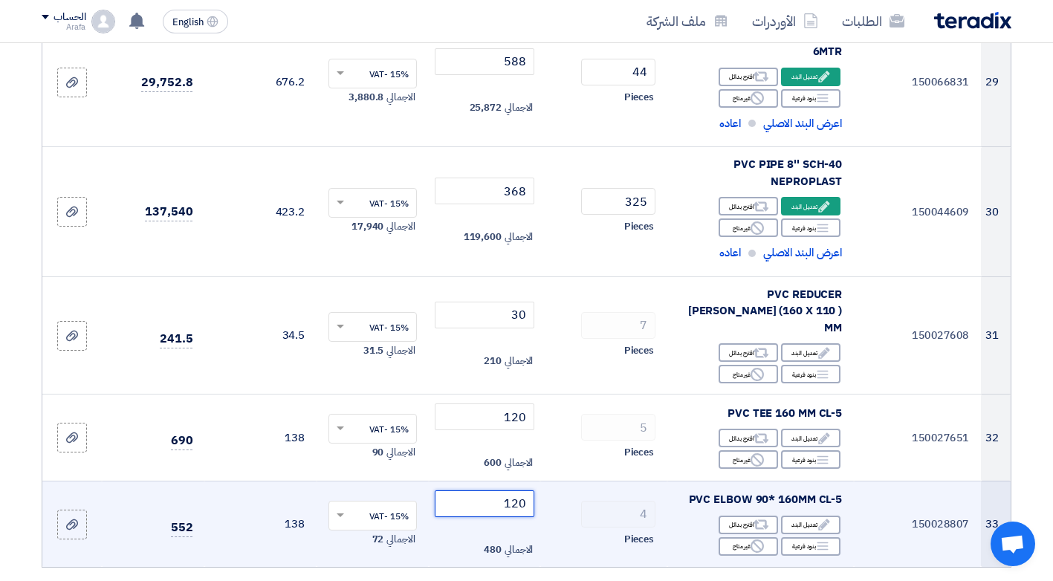
click at [482, 490] on input "120" at bounding box center [485, 503] width 100 height 27
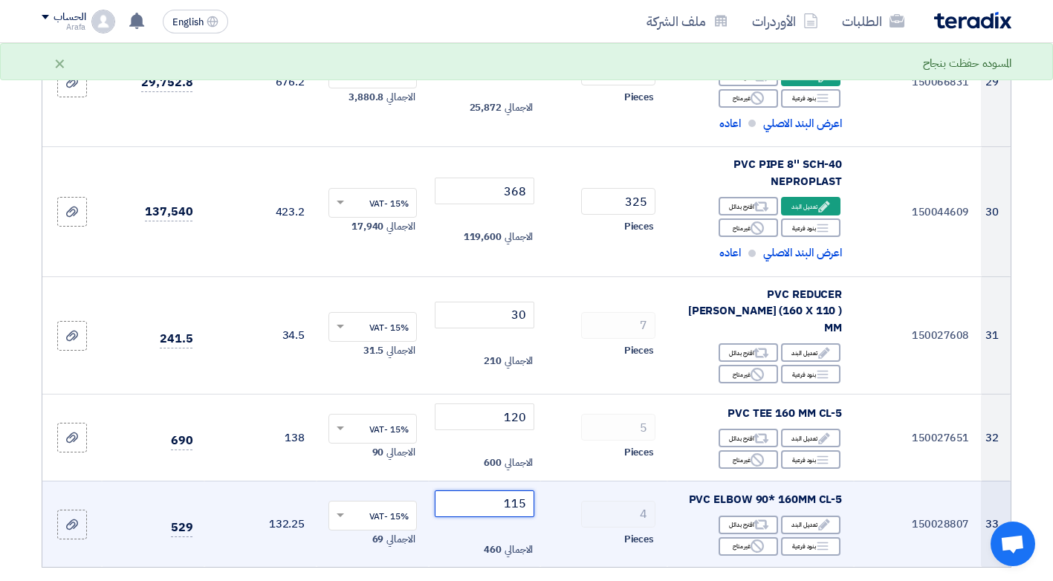
type input "115"
click at [571, 501] on div "4" at bounding box center [603, 514] width 103 height 27
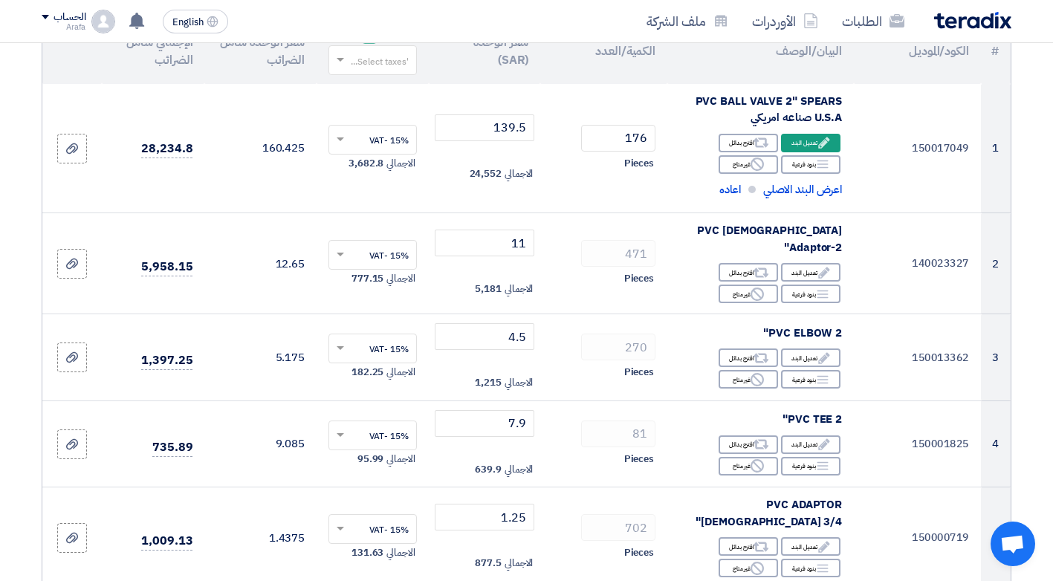
scroll to position [223, 0]
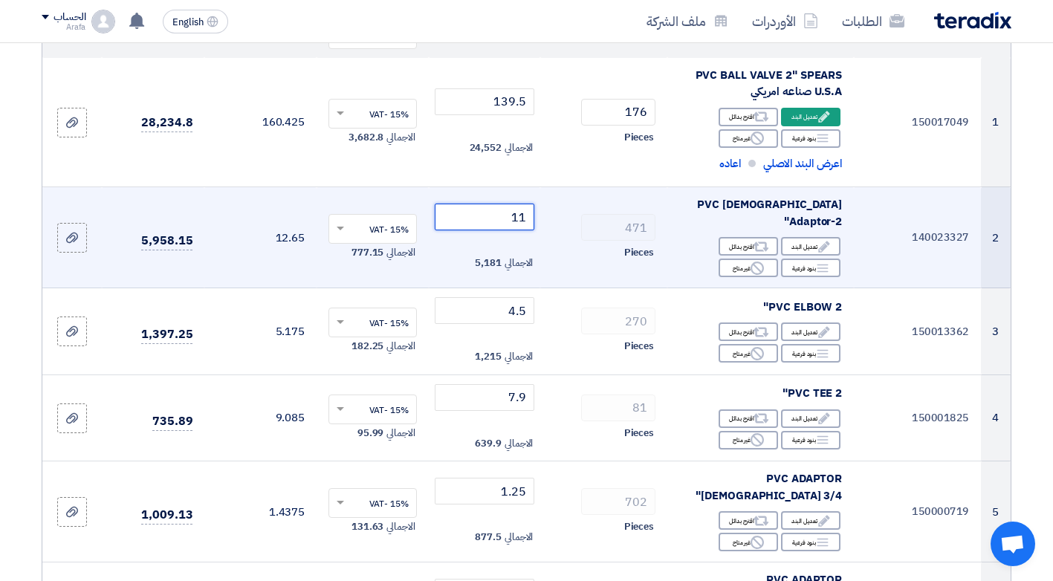
click at [505, 210] on input "11" at bounding box center [485, 217] width 100 height 27
type input "9"
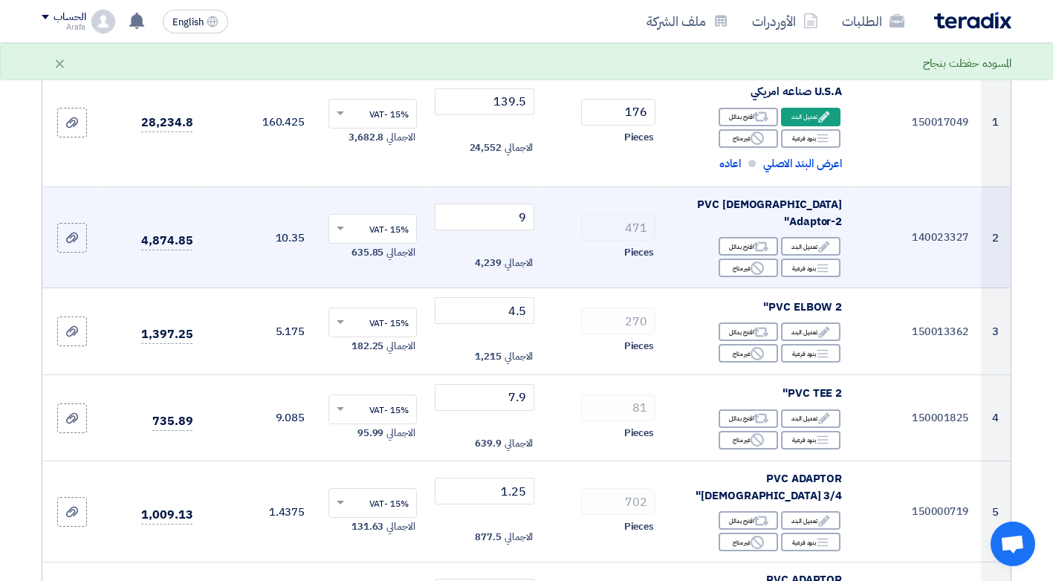
click at [574, 222] on div "471" at bounding box center [603, 227] width 103 height 27
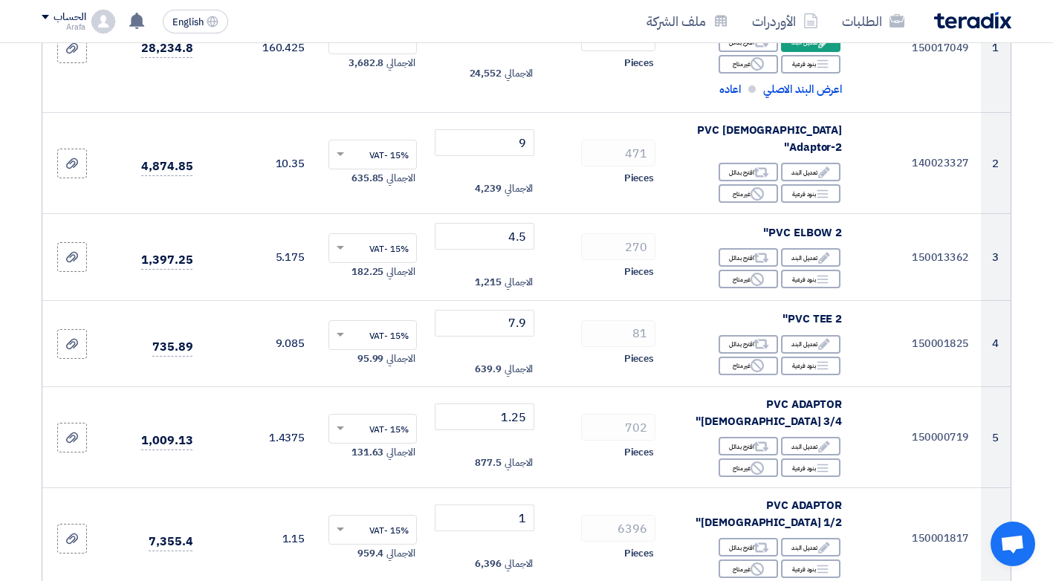
scroll to position [0, 0]
